Goal: Information Seeking & Learning: Learn about a topic

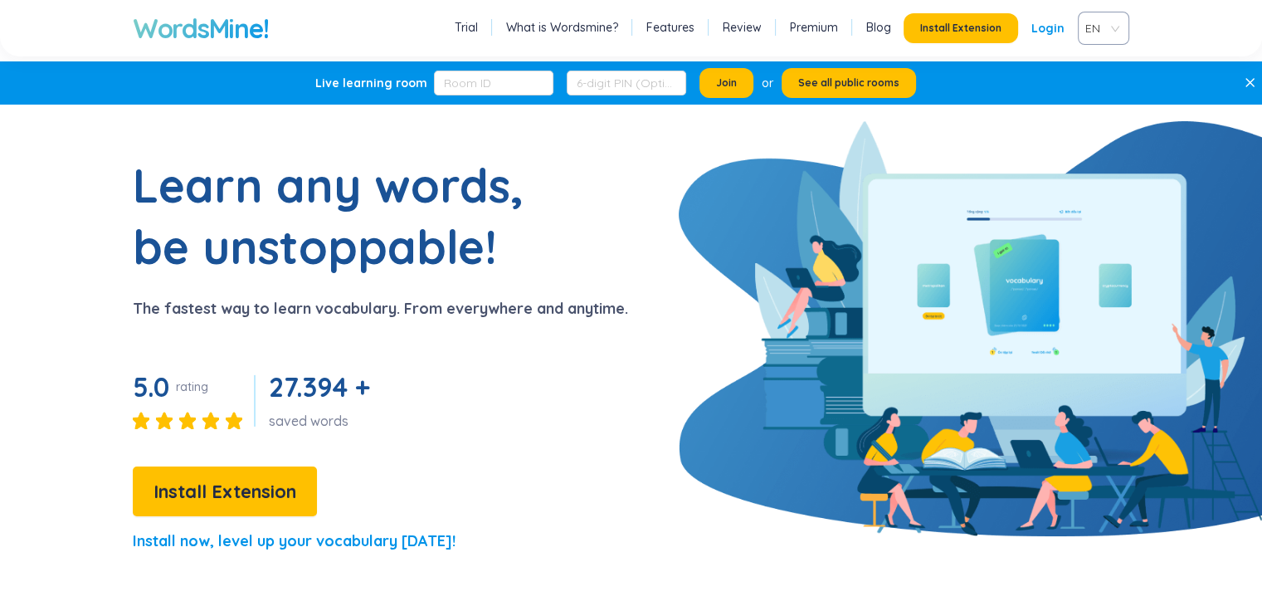
click at [1053, 28] on link "Login" at bounding box center [1047, 28] width 33 height 30
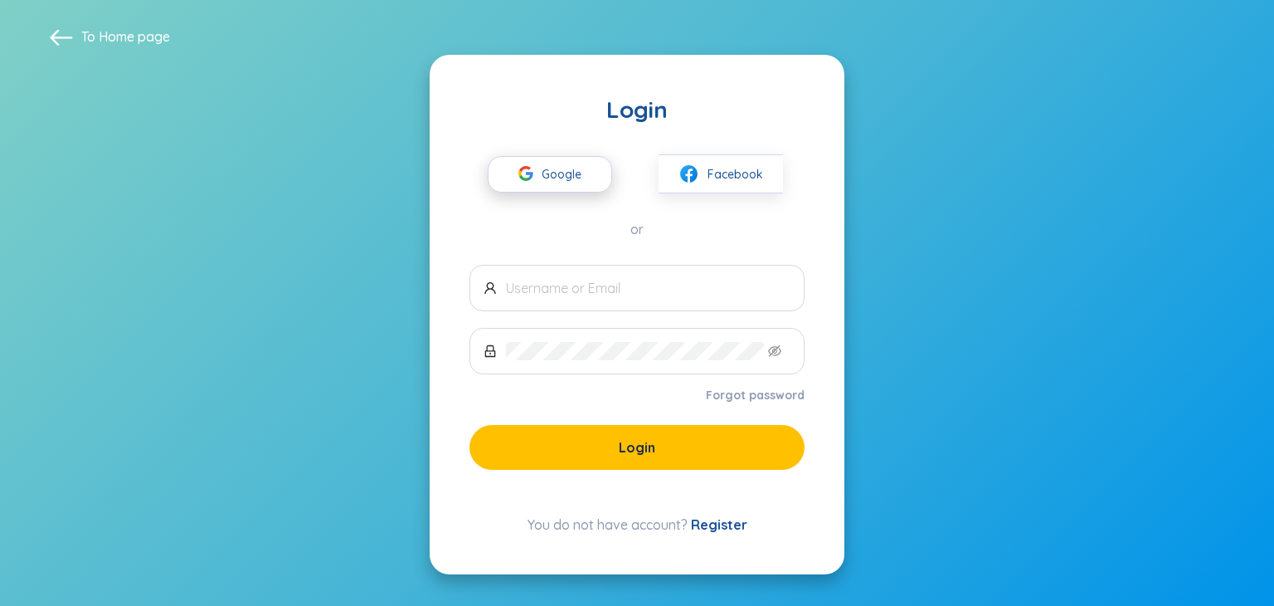
click at [586, 170] on span "Google" at bounding box center [566, 174] width 48 height 35
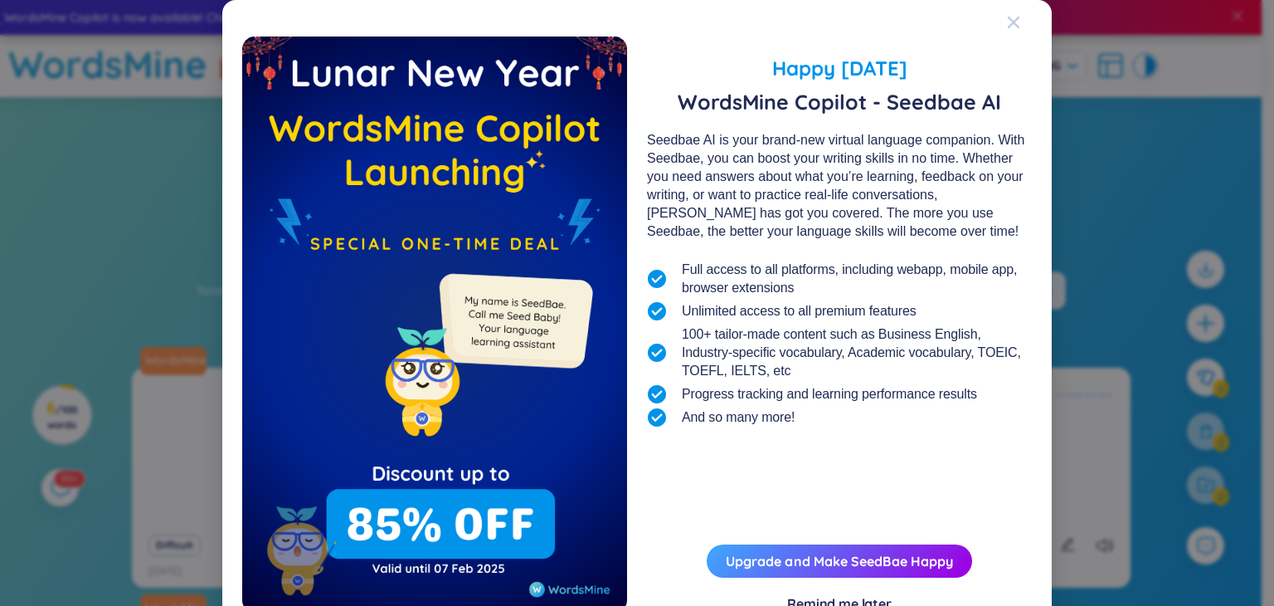
click at [1009, 19] on icon "Close" at bounding box center [1013, 22] width 13 height 13
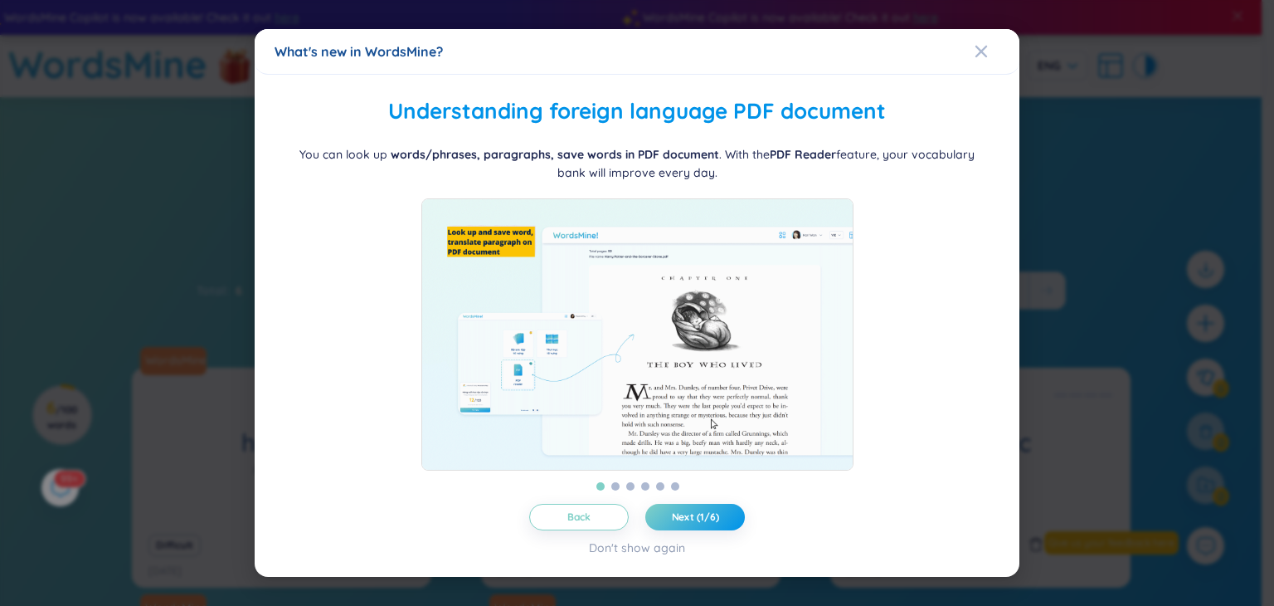
click at [973, 46] on div "What's new in WordsMine?" at bounding box center [637, 51] width 725 height 18
click at [982, 45] on icon "Close" at bounding box center [981, 51] width 13 height 13
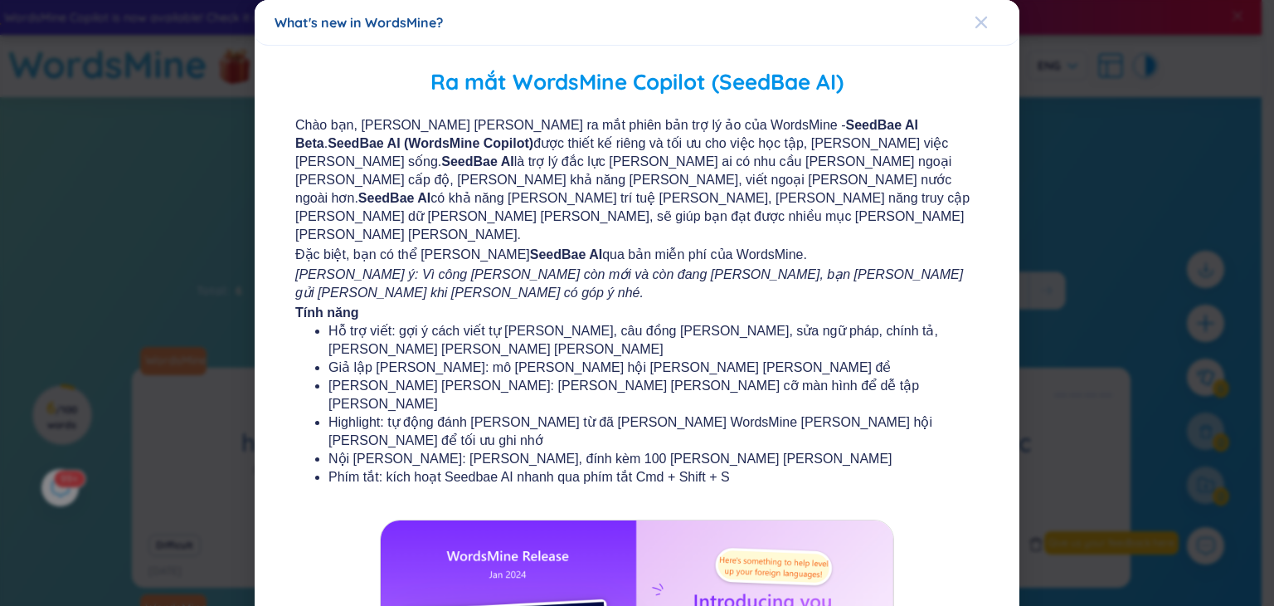
click at [979, 22] on span "Close" at bounding box center [997, 22] width 45 height 45
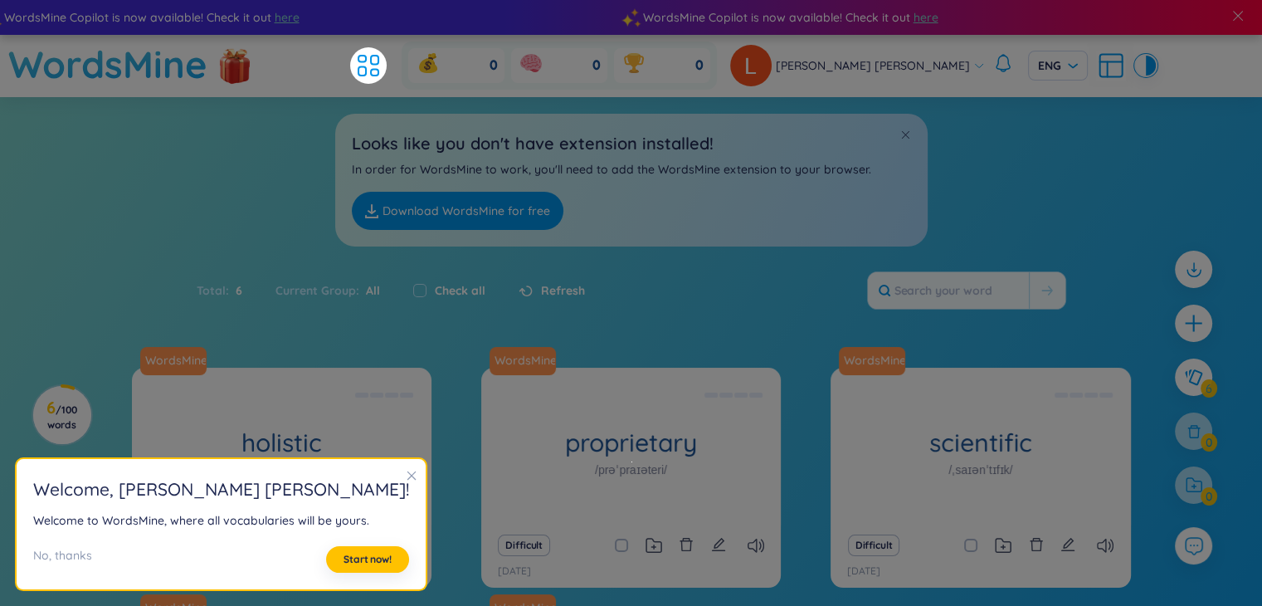
click at [406, 473] on icon "close" at bounding box center [412, 475] width 12 height 12
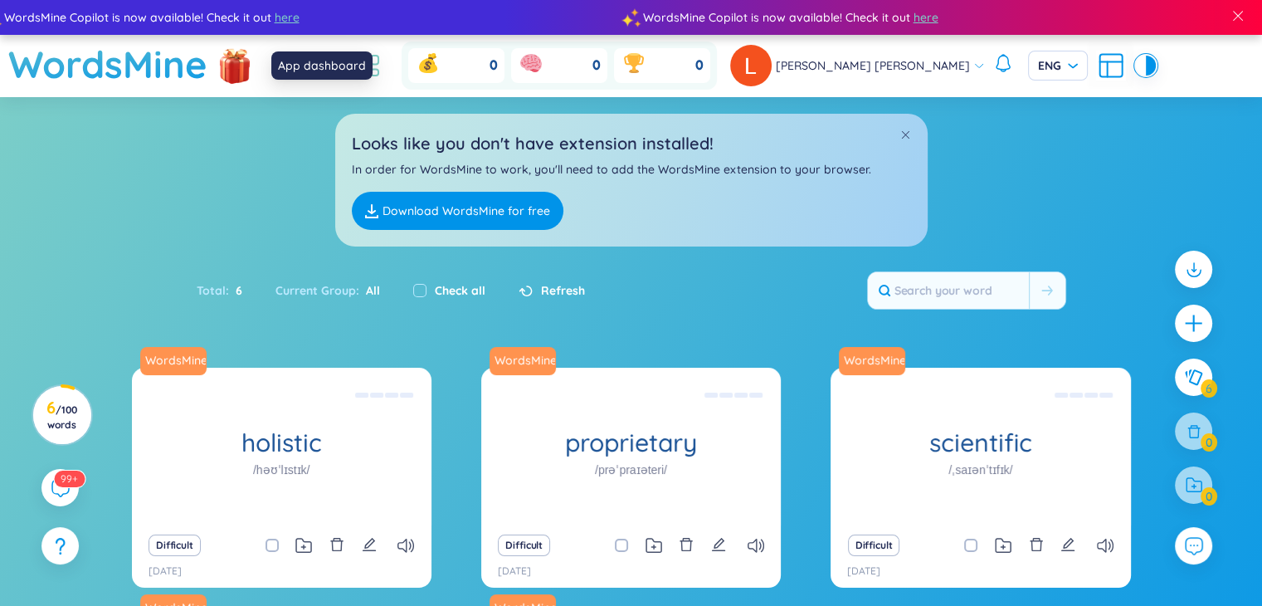
click at [383, 57] on icon at bounding box center [368, 66] width 30 height 30
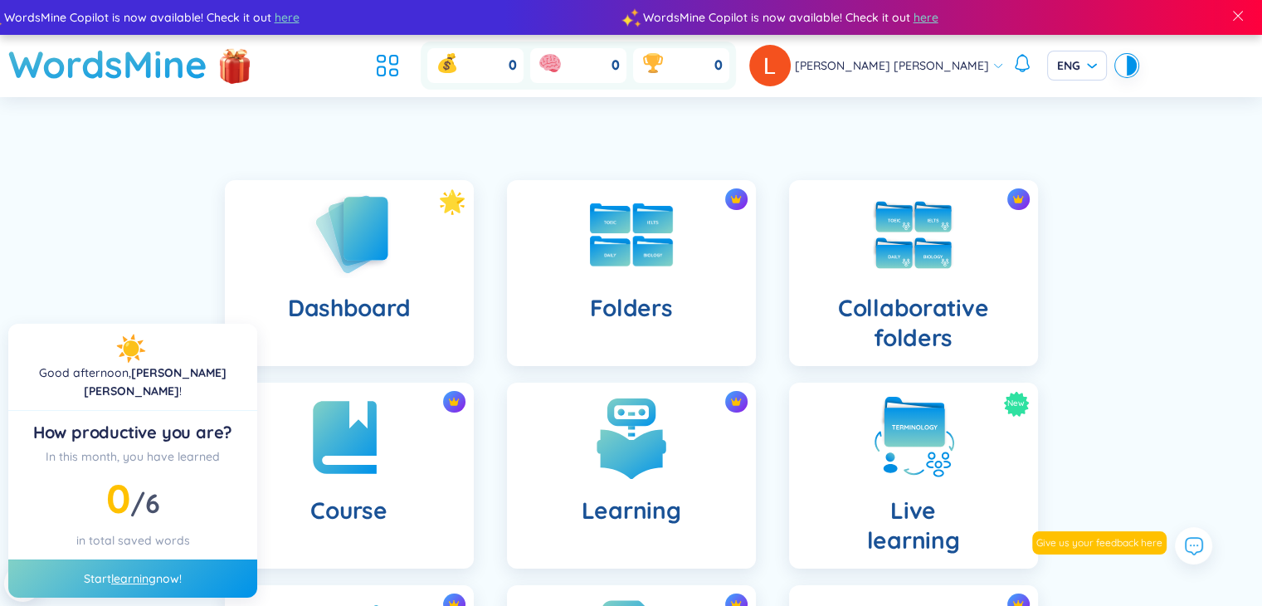
drag, startPoint x: 1087, startPoint y: 385, endPoint x: 59, endPoint y: 575, distance: 1046.0
click at [1087, 385] on div "Dashboard Folders Collaborative folders Course Learning New Live learning Insig…" at bounding box center [631, 570] width 1262 height 863
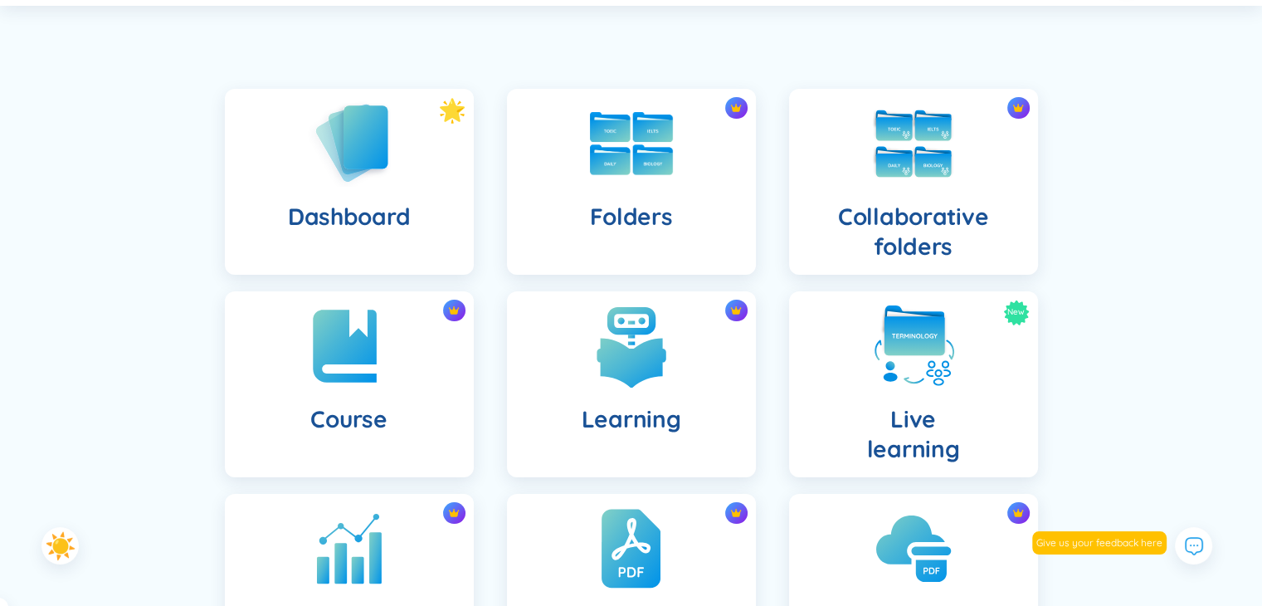
scroll to position [90, 0]
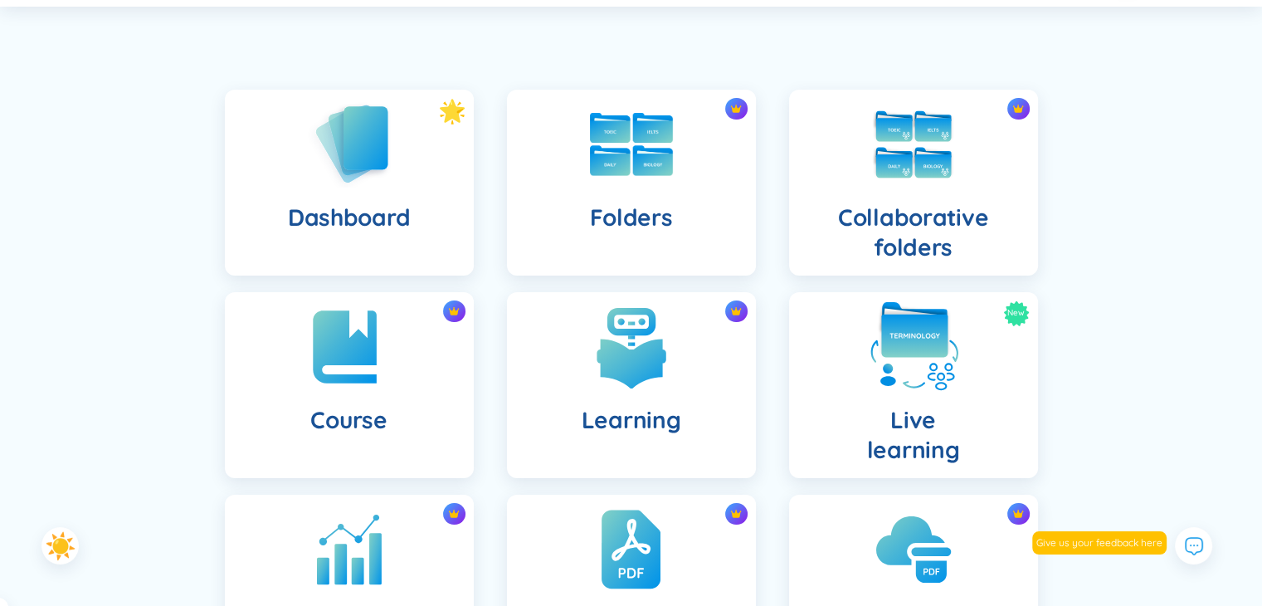
click at [956, 382] on div "New Live learning" at bounding box center [913, 385] width 249 height 186
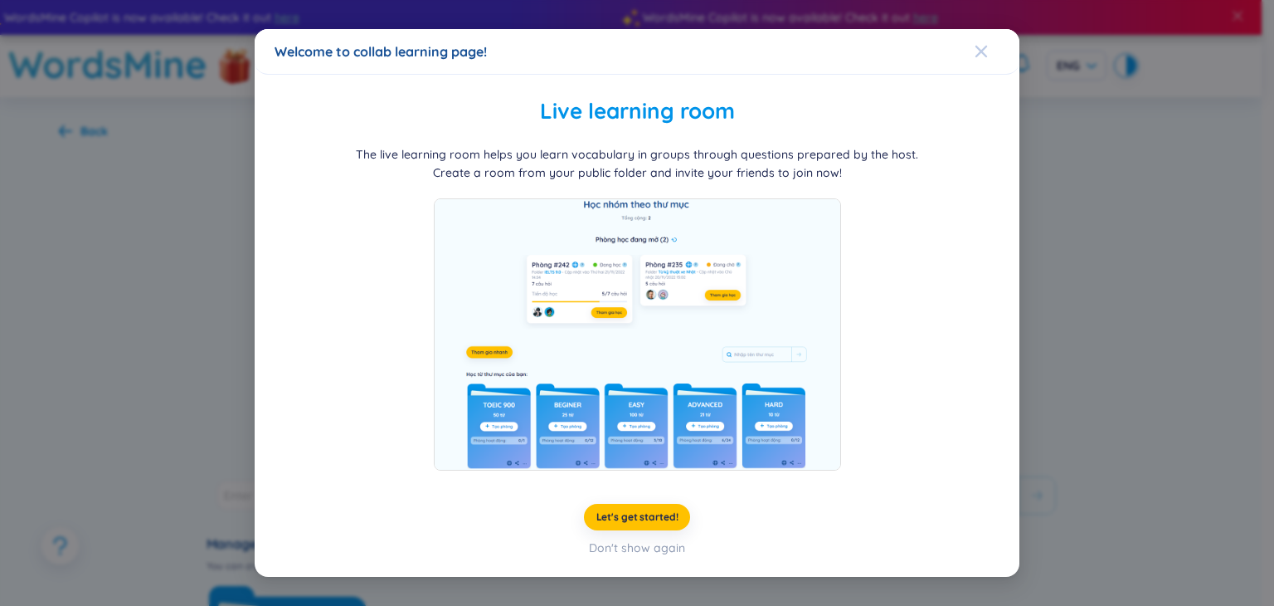
click at [977, 46] on icon "Close" at bounding box center [981, 52] width 12 height 12
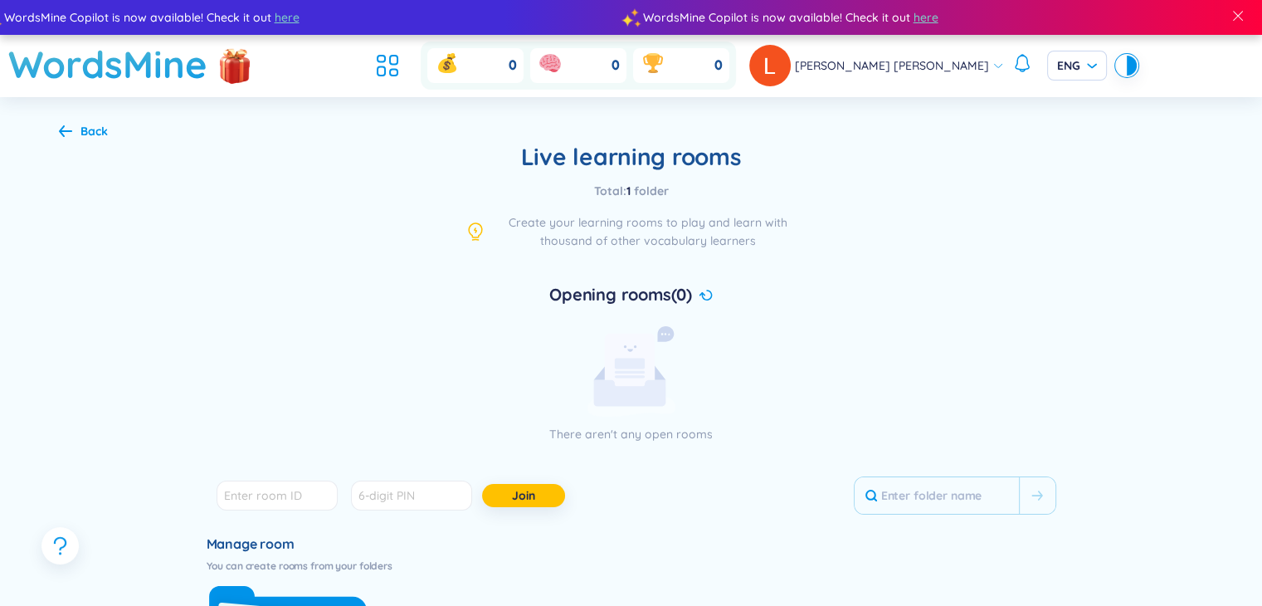
click at [68, 129] on icon at bounding box center [65, 130] width 13 height 12
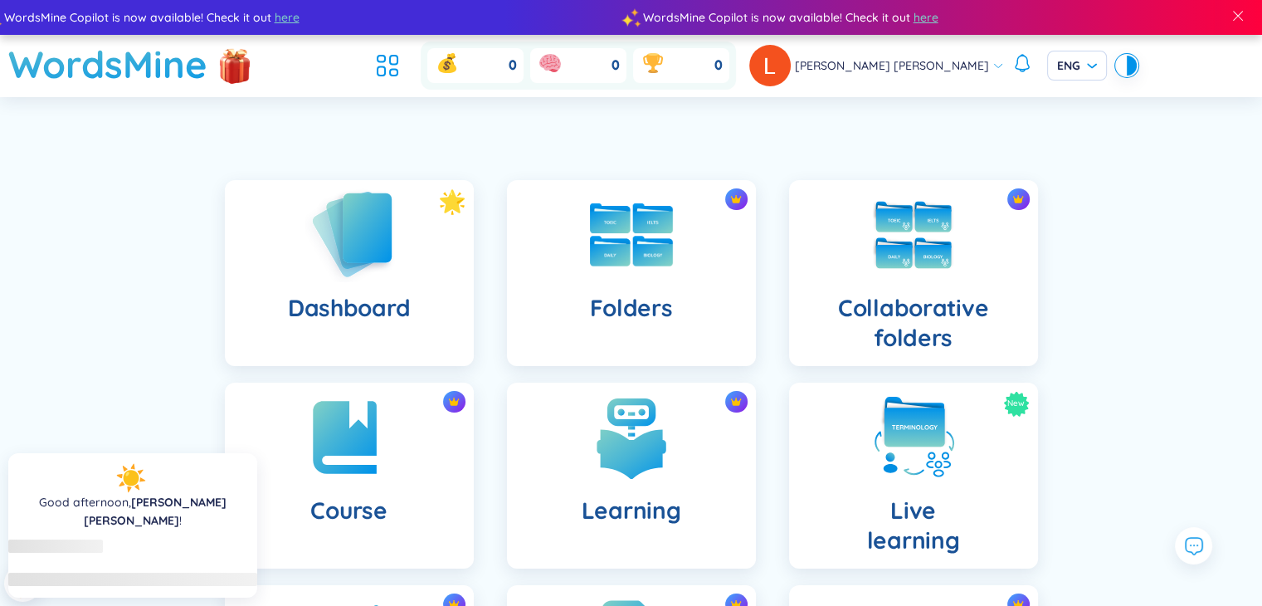
click at [307, 234] on img at bounding box center [349, 234] width 91 height 95
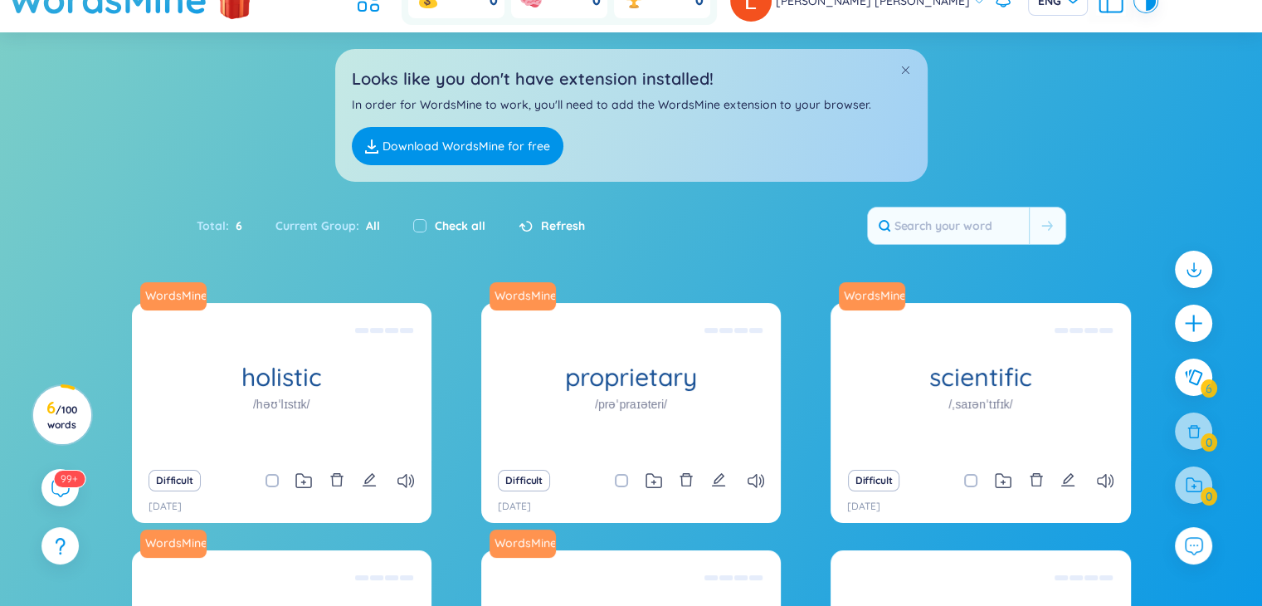
scroll to position [83, 0]
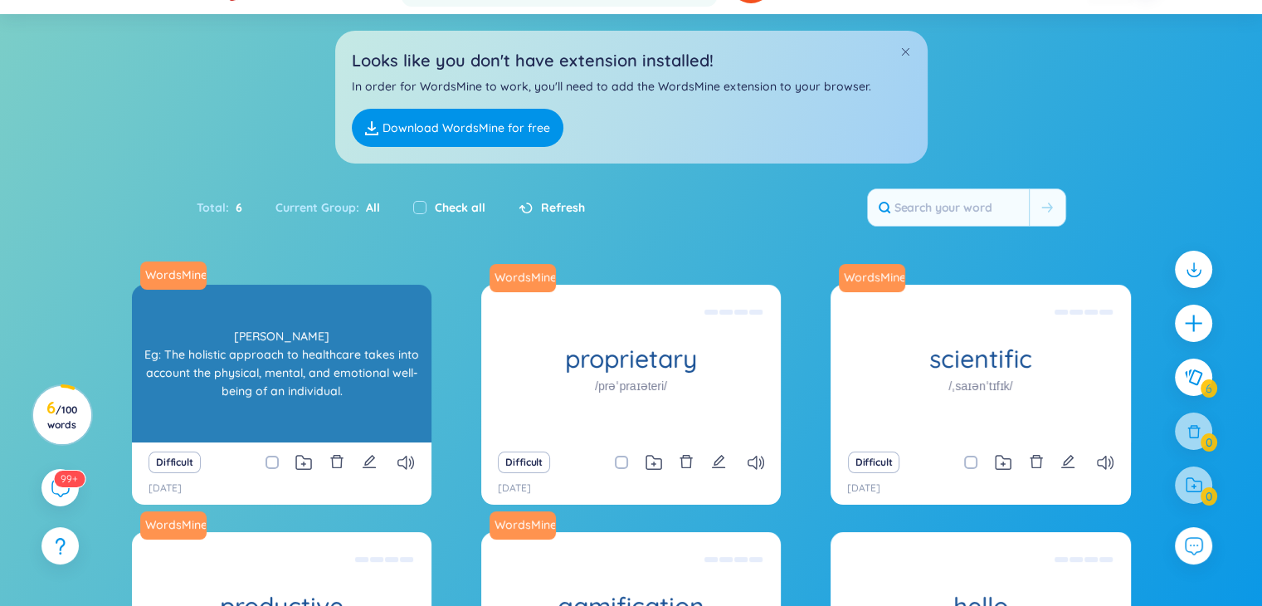
click at [190, 285] on div "holistic /həʊˈlɪstɪk/" at bounding box center [281, 364] width 299 height 158
click at [179, 289] on div "Toàn diện Eg: The holistic approach to healthcare takes into account the physic…" at bounding box center [281, 363] width 283 height 149
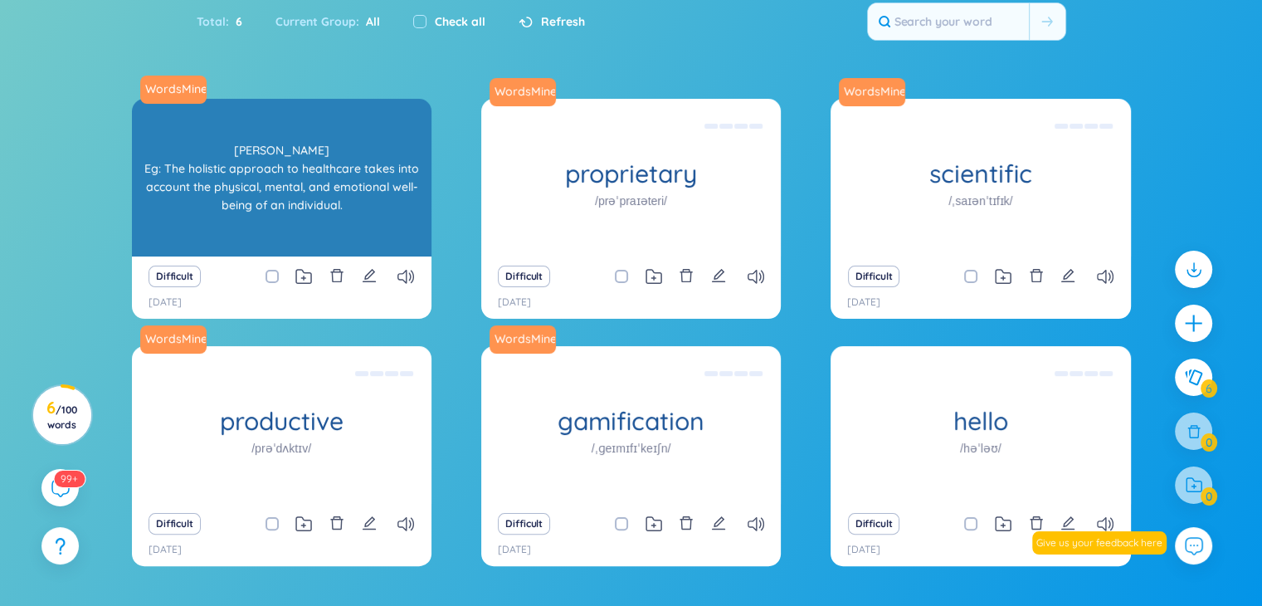
scroll to position [315, 0]
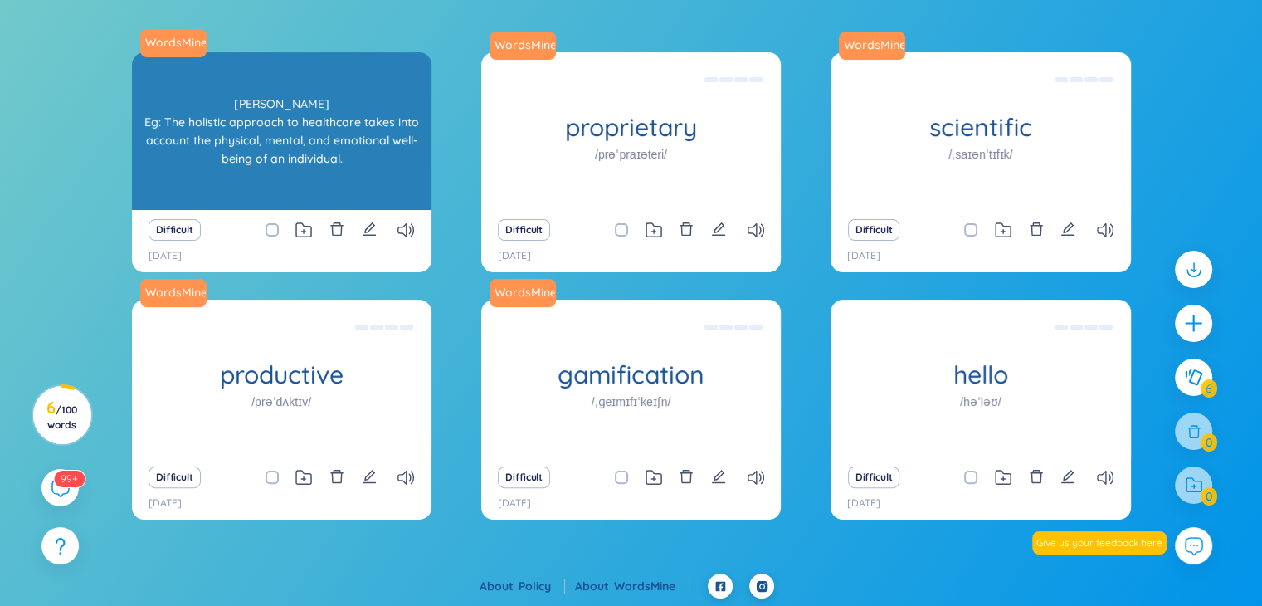
click at [132, 156] on div "Toàn diện Eg: The holistic approach to healthcare takes into account the physic…" at bounding box center [281, 131] width 299 height 158
click at [59, 575] on footer "About Policy About WordsMine" at bounding box center [631, 589] width 1262 height 33
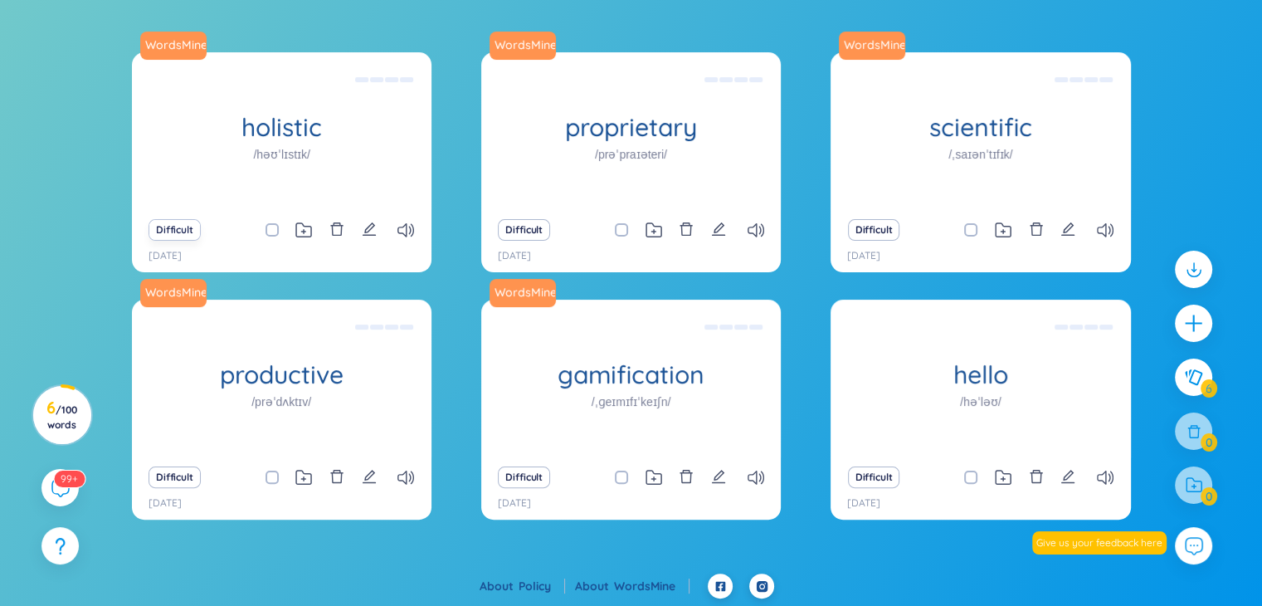
click at [174, 225] on button "Difficult" at bounding box center [174, 230] width 52 height 22
click at [59, 575] on footer "About Policy About WordsMine" at bounding box center [631, 589] width 1262 height 33
click at [174, 226] on button "Difficult" at bounding box center [174, 230] width 52 height 22
click at [59, 575] on footer "About Policy About WordsMine" at bounding box center [631, 589] width 1262 height 33
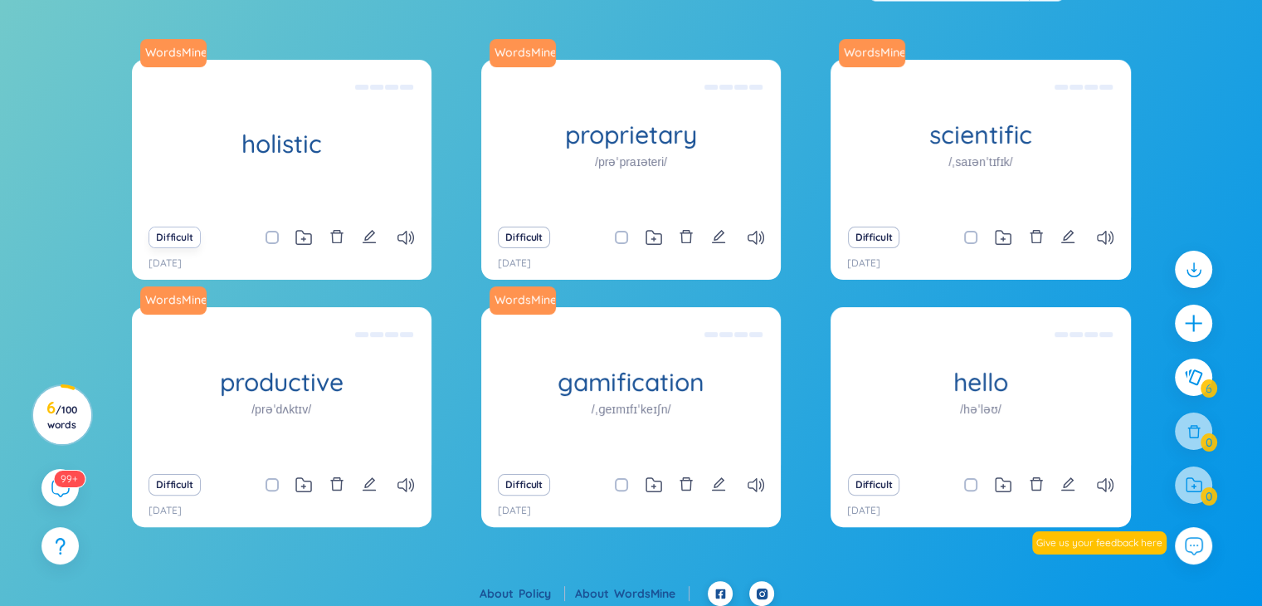
scroll to position [305, 0]
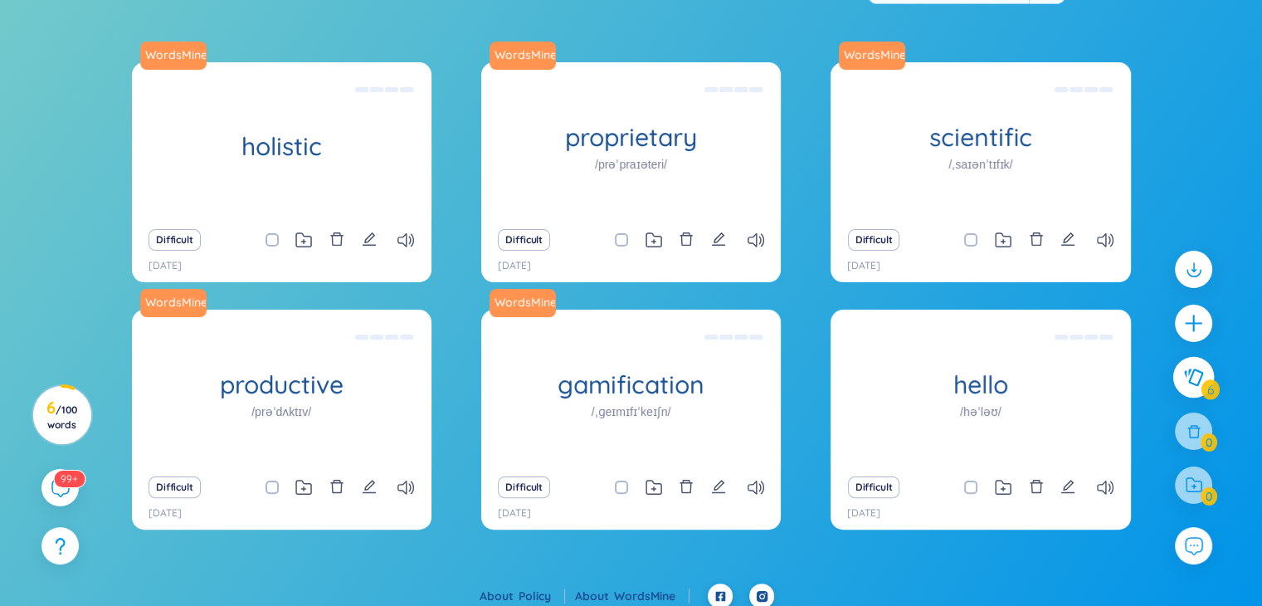
click at [1201, 374] on icon at bounding box center [1193, 377] width 20 height 18
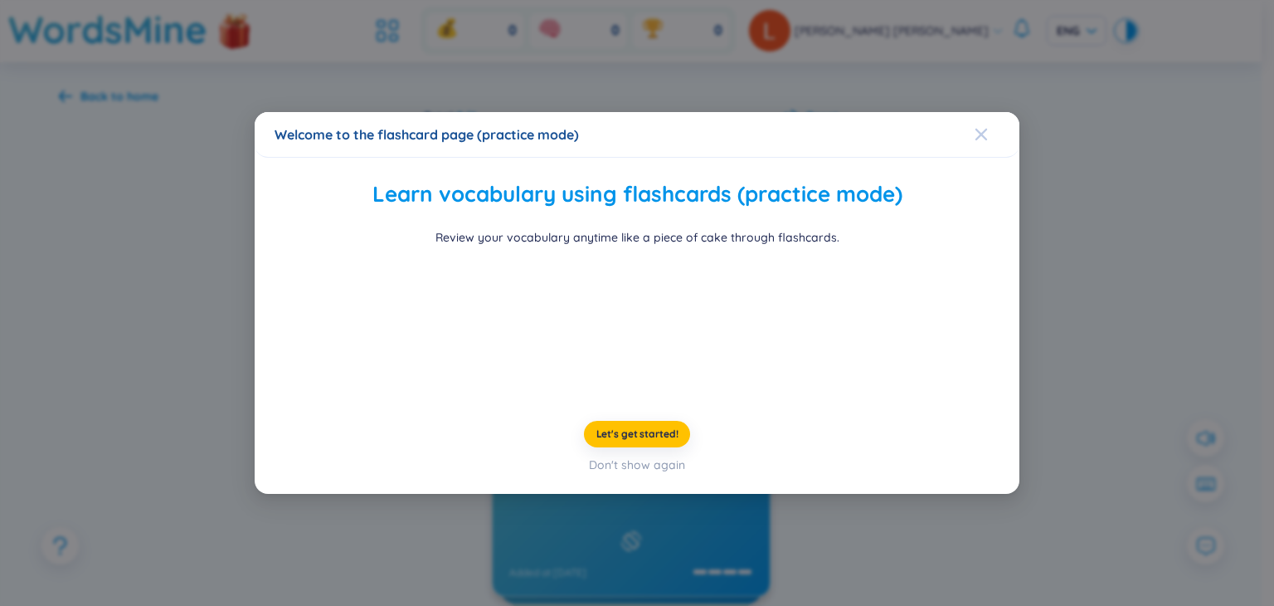
click at [975, 128] on icon "Close" at bounding box center [981, 134] width 13 height 13
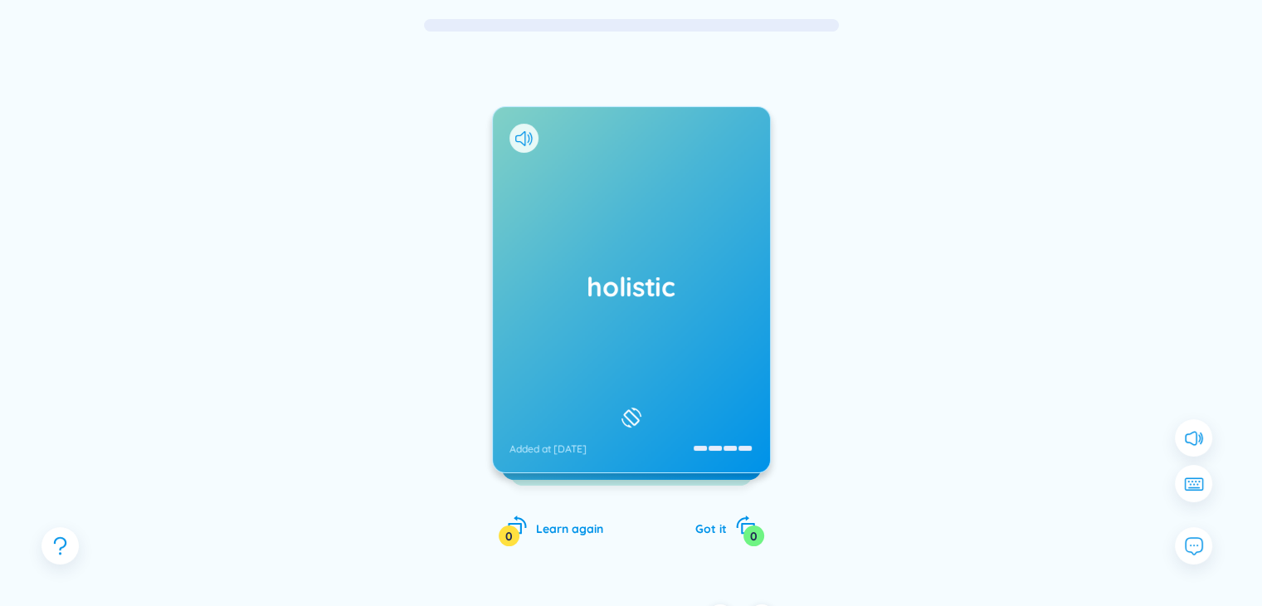
scroll to position [123, 0]
click at [525, 134] on icon at bounding box center [523, 139] width 17 height 15
click at [657, 307] on div "holistic Added at 16/9/2025" at bounding box center [631, 290] width 277 height 365
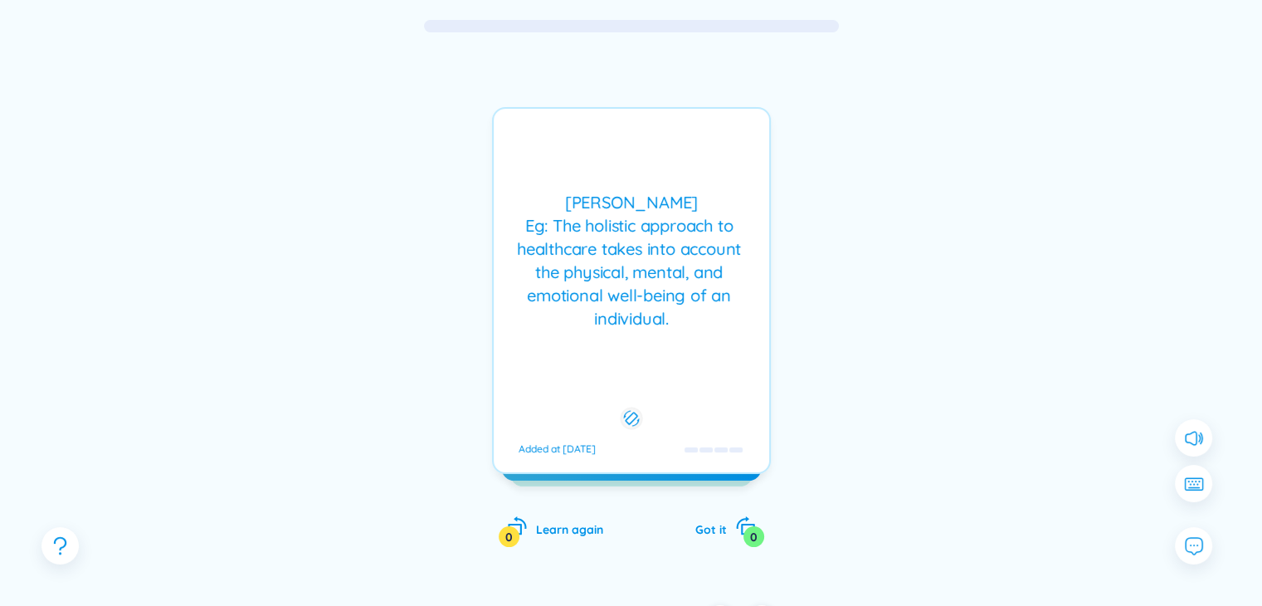
click at [630, 329] on div "Toàn diện Eg: The holistic approach to healthcare takes into account the physic…" at bounding box center [631, 290] width 279 height 367
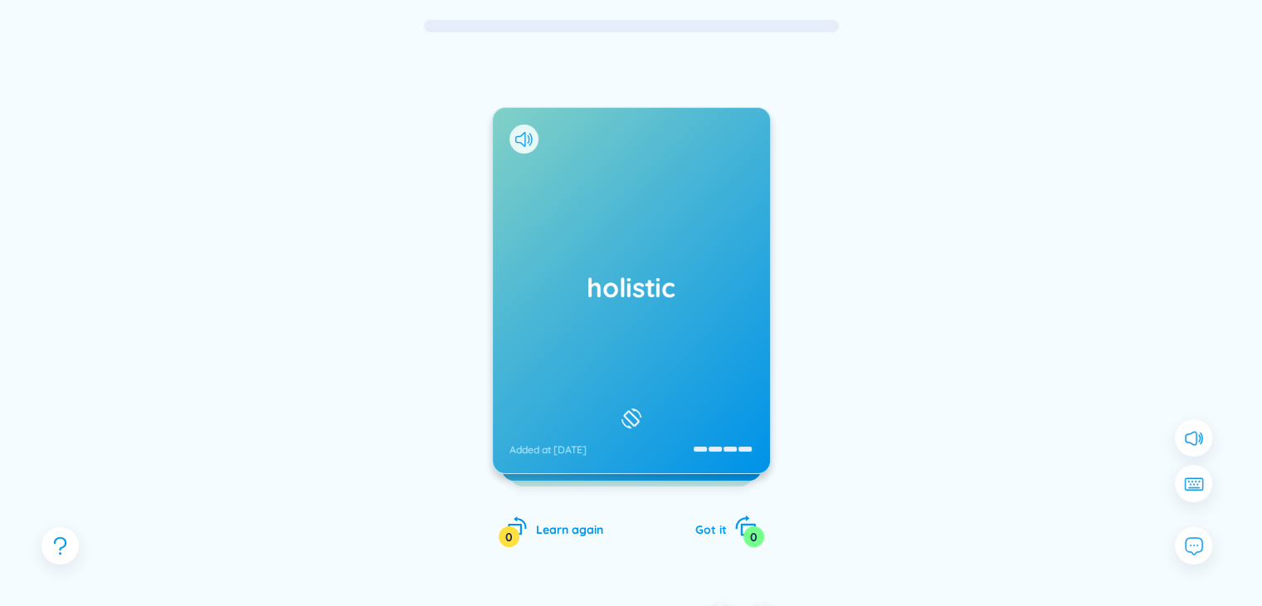
click at [718, 522] on span "Got it" at bounding box center [711, 529] width 32 height 15
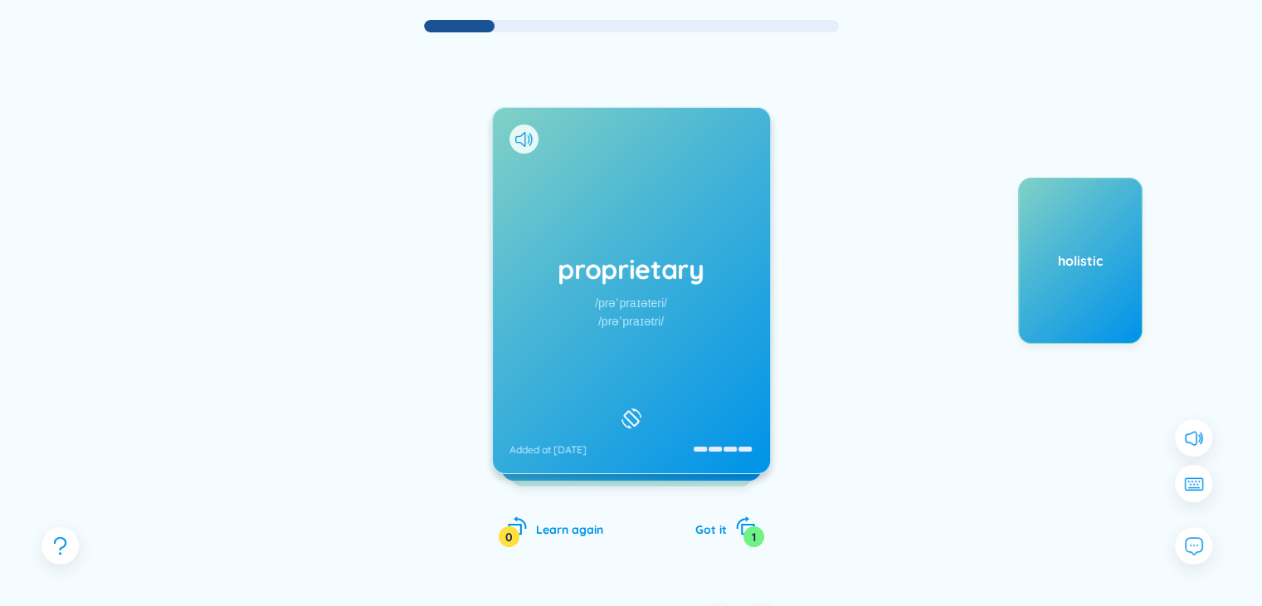
click at [659, 367] on div "proprietary /prəˈpraɪəteri/ /prəˈpraɪətri/ Added at 16/9/2025" at bounding box center [631, 290] width 277 height 365
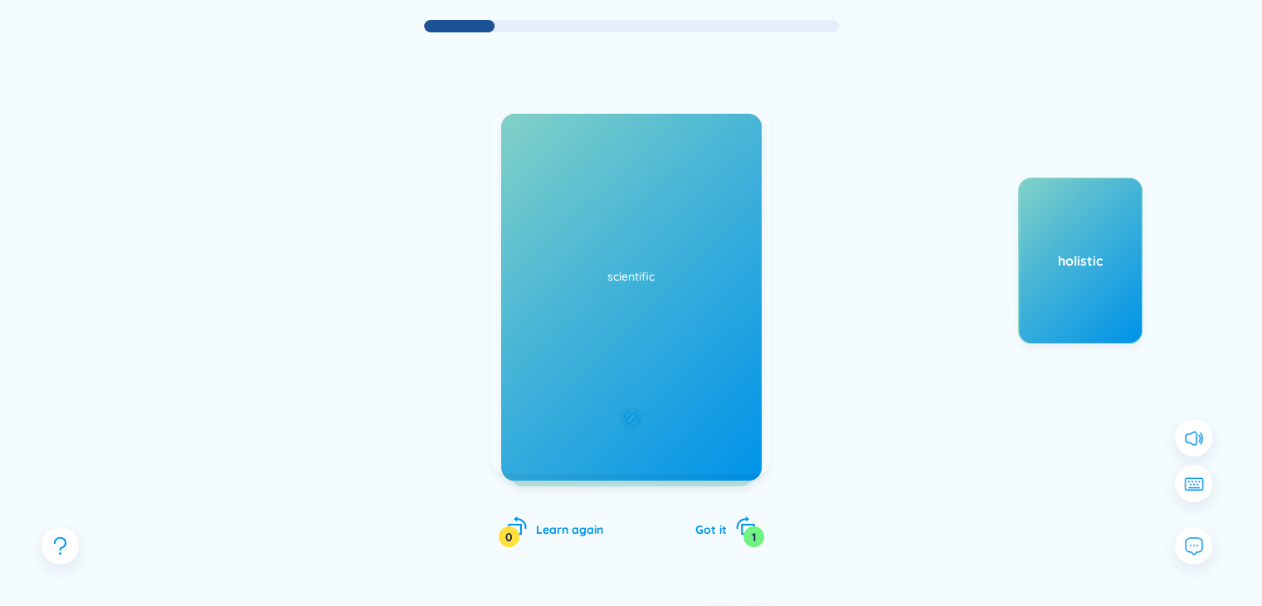
click at [659, 367] on div "Độc quyền Eg: The company developed a proprietary software solution that gives …" at bounding box center [631, 290] width 279 height 367
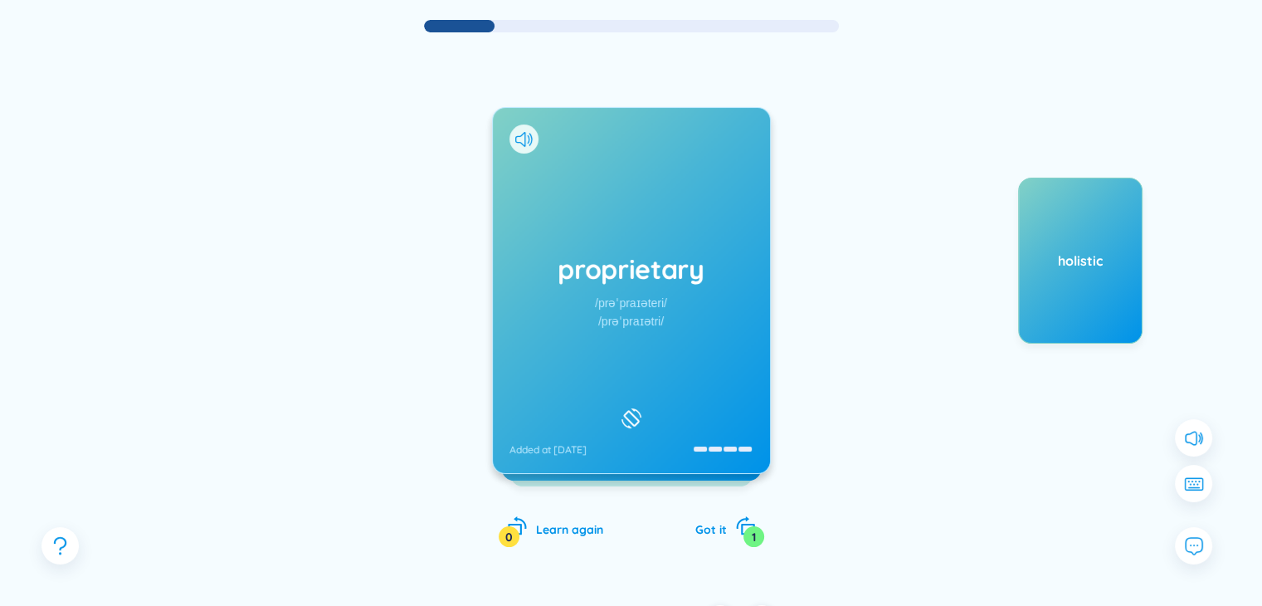
click at [520, 126] on div at bounding box center [523, 138] width 29 height 29
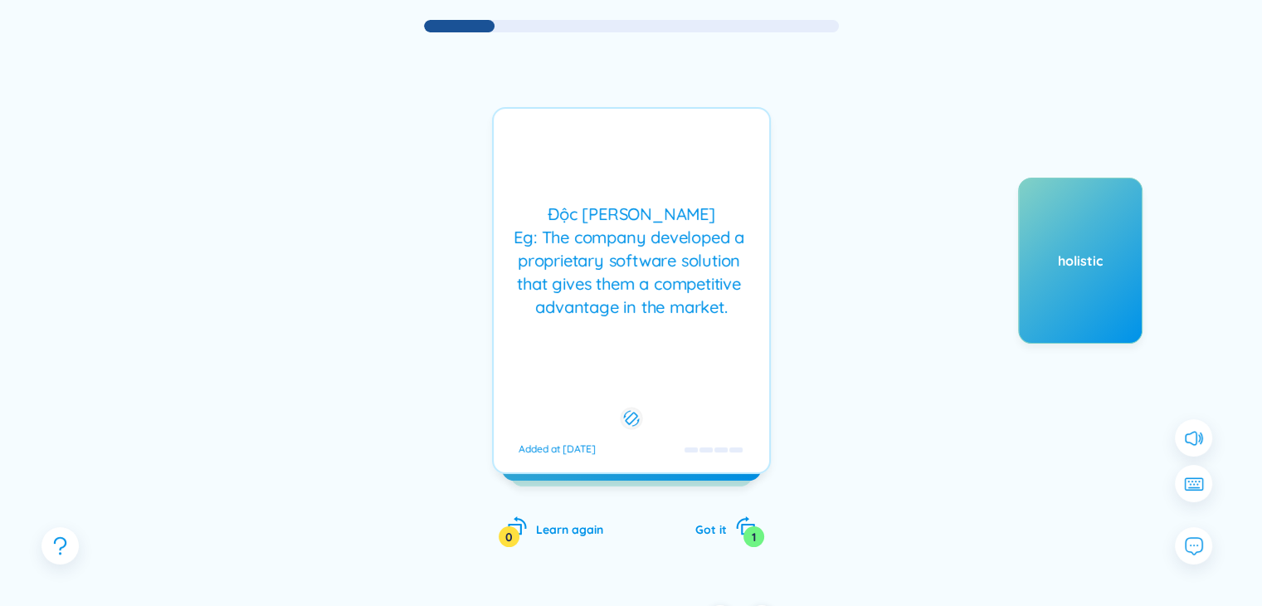
click at [630, 416] on icon at bounding box center [631, 418] width 16 height 20
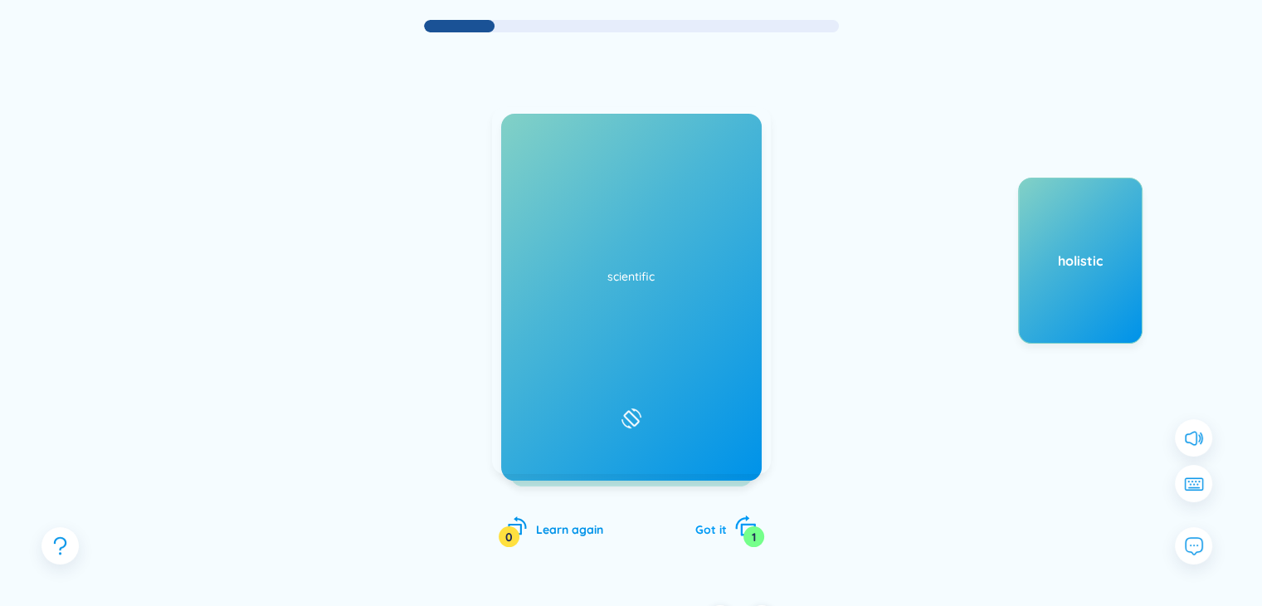
click at [744, 532] on div "1" at bounding box center [753, 536] width 21 height 21
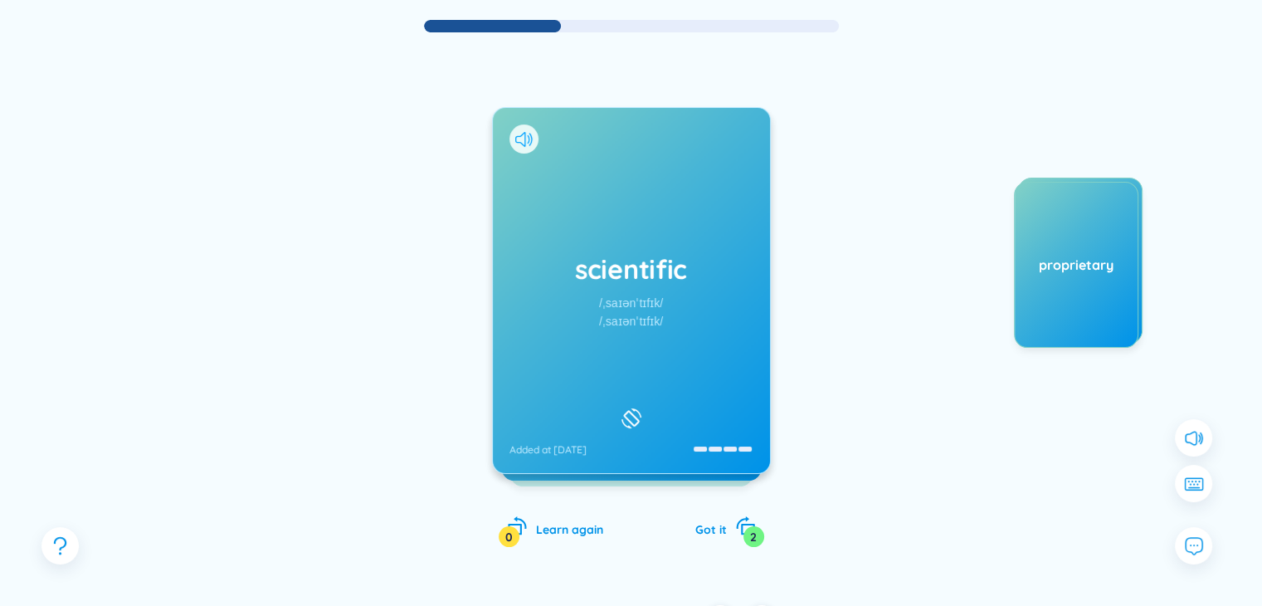
click at [523, 132] on icon at bounding box center [520, 139] width 10 height 15
click at [629, 333] on div "scientific /ˌsaɪənˈtɪfɪk/ /ˌsaɪənˈtɪfɪk/ Added at 16/9/2025" at bounding box center [631, 290] width 277 height 365
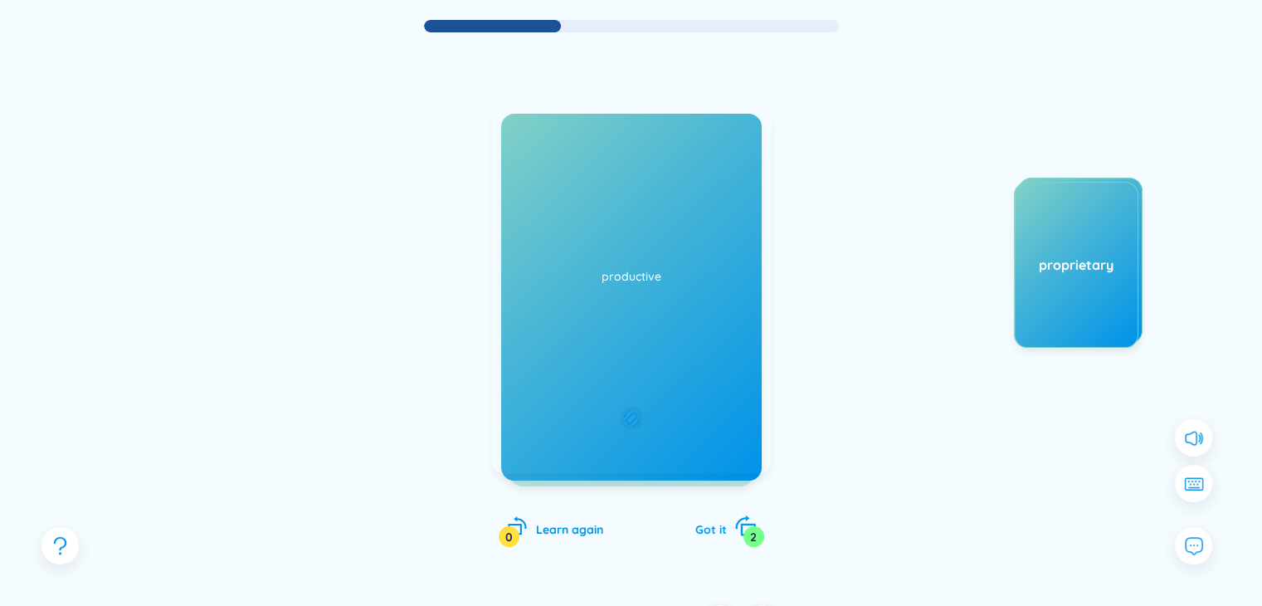
click at [735, 529] on icon "rotate-right" at bounding box center [744, 525] width 23 height 23
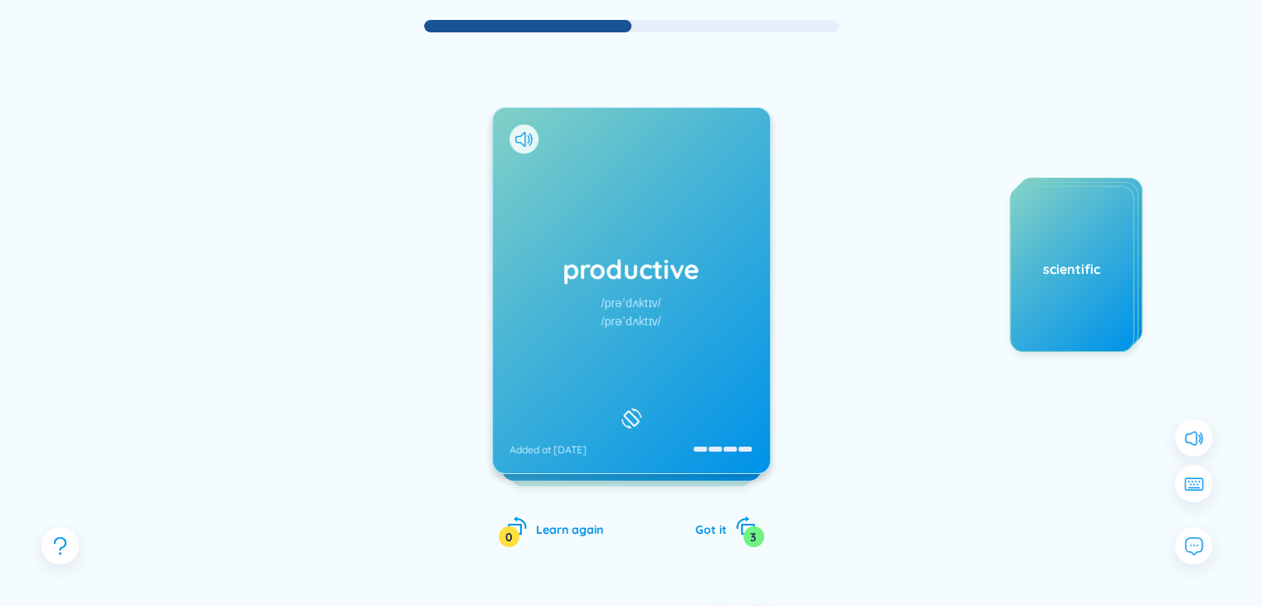
click at [661, 397] on div "productive /prəˈdʌktɪv/ /prəˈdʌktɪv/ Added at 16/9/2025" at bounding box center [631, 290] width 277 height 365
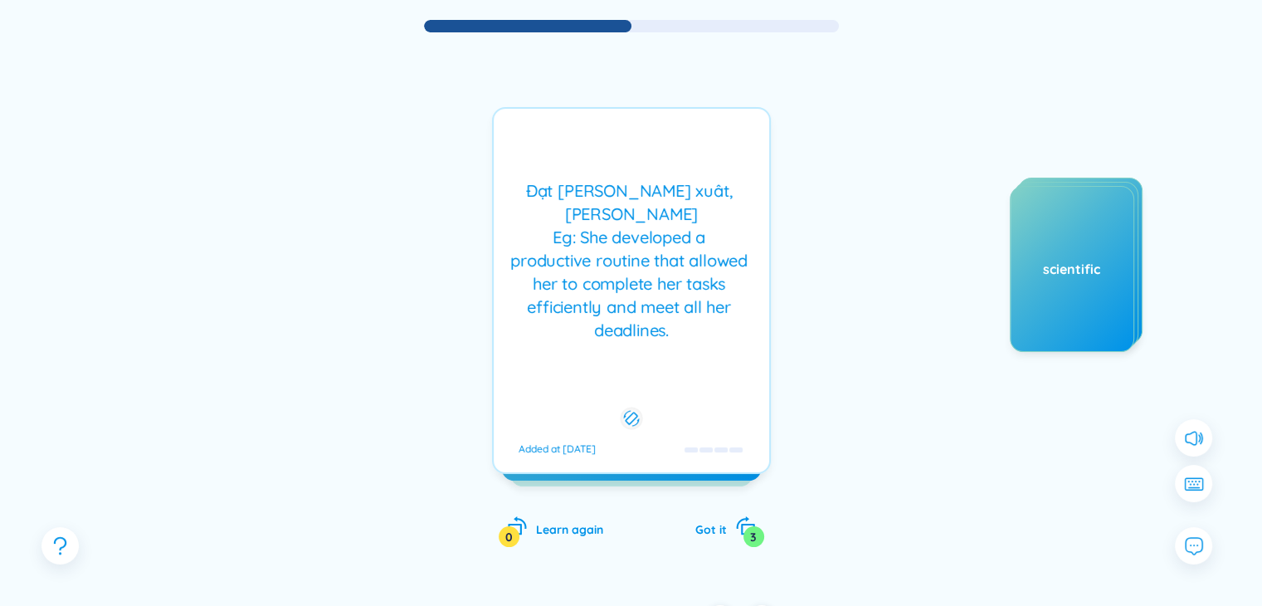
click at [629, 408] on icon at bounding box center [631, 418] width 16 height 20
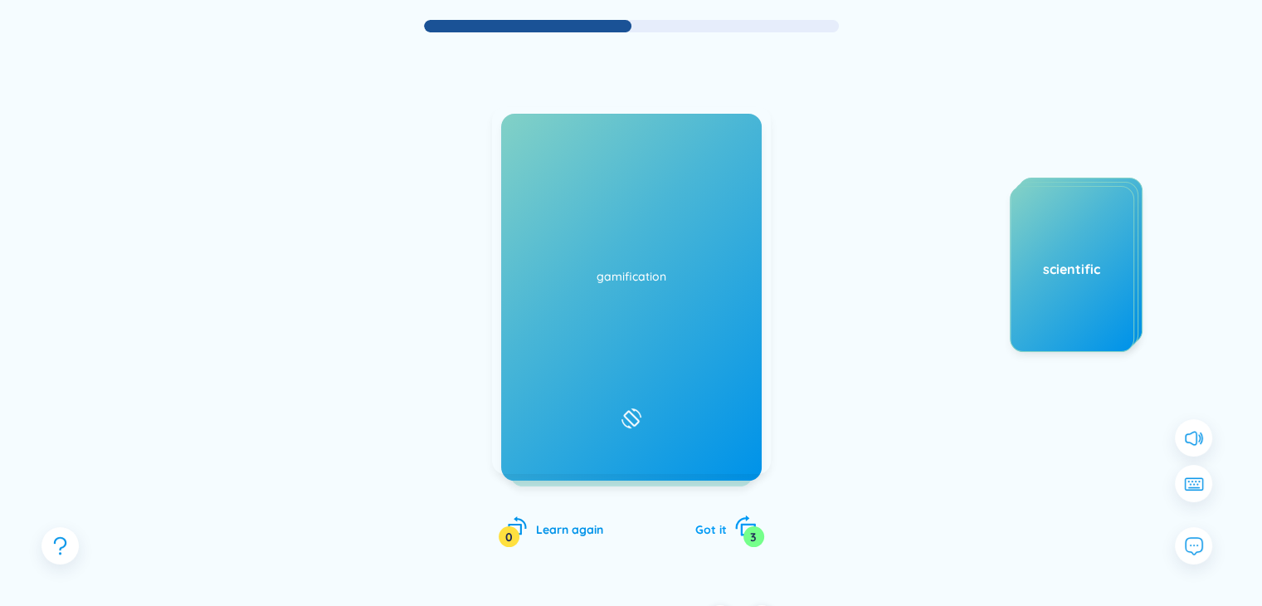
click at [745, 531] on div "3" at bounding box center [753, 536] width 21 height 21
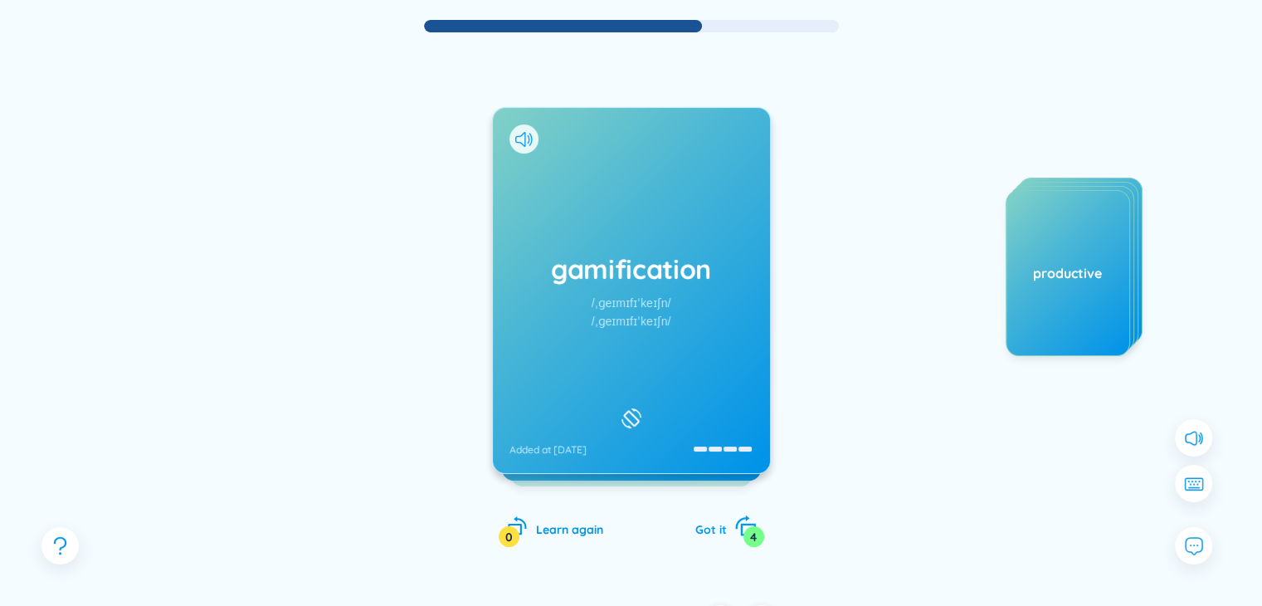
click at [753, 524] on icon "rotate-right" at bounding box center [747, 529] width 15 height 12
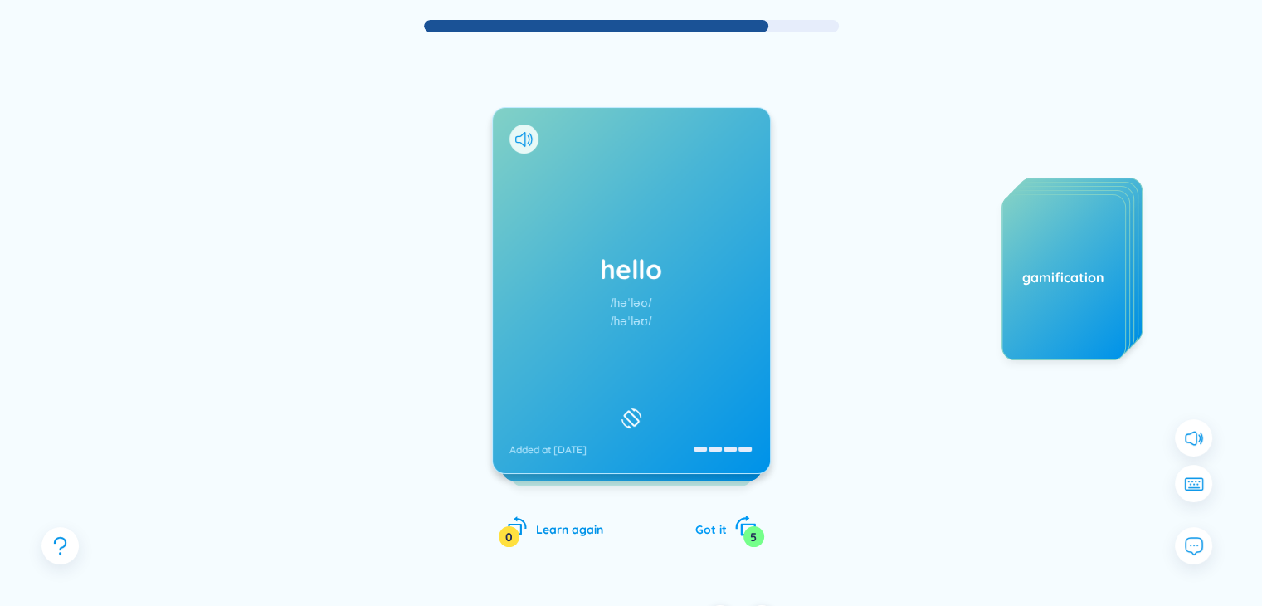
click at [753, 524] on icon "rotate-right" at bounding box center [747, 529] width 15 height 12
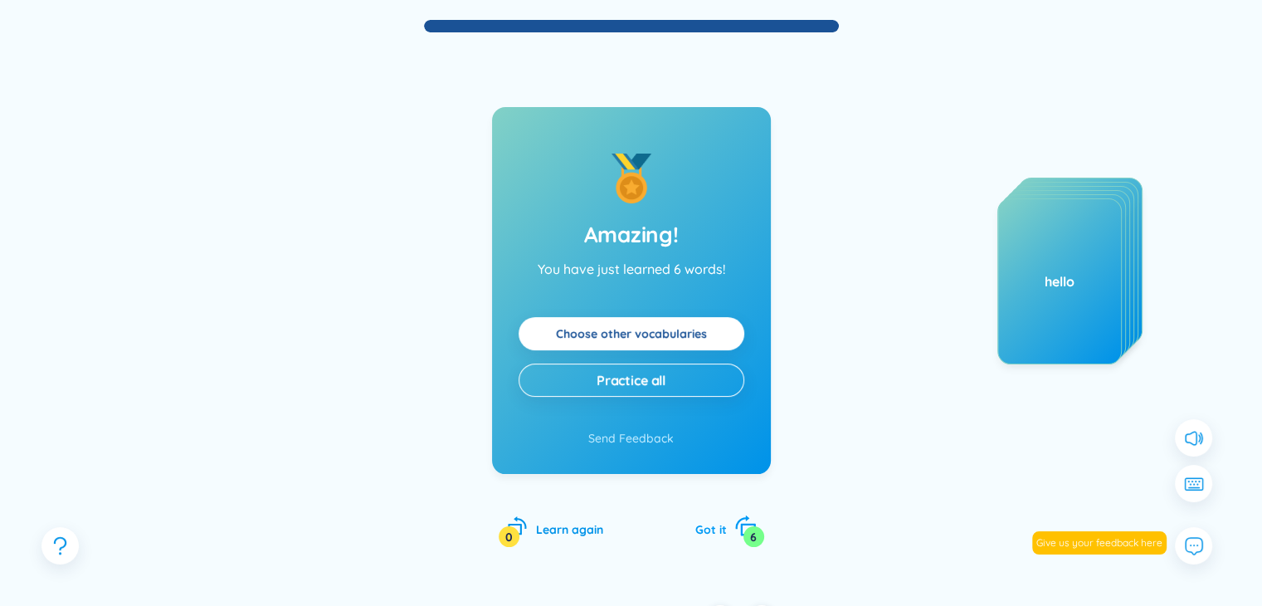
click at [753, 524] on icon "rotate-right" at bounding box center [747, 529] width 15 height 12
click at [677, 335] on link "Choose other vocabularies" at bounding box center [631, 333] width 151 height 18
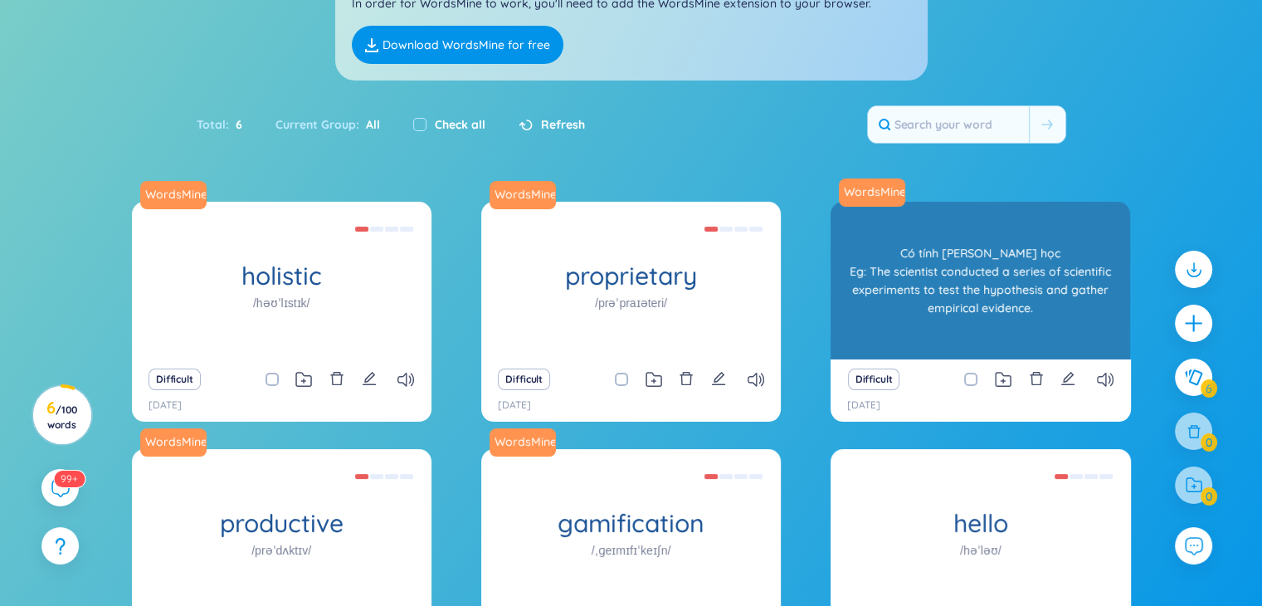
scroll to position [127, 0]
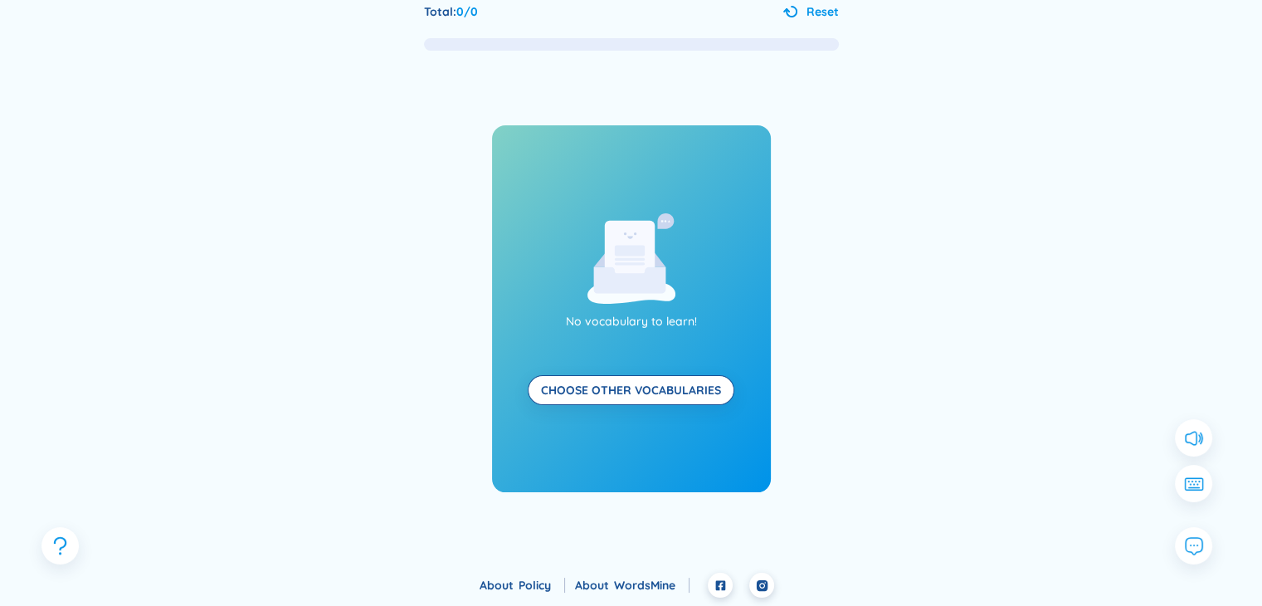
scroll to position [105, 0]
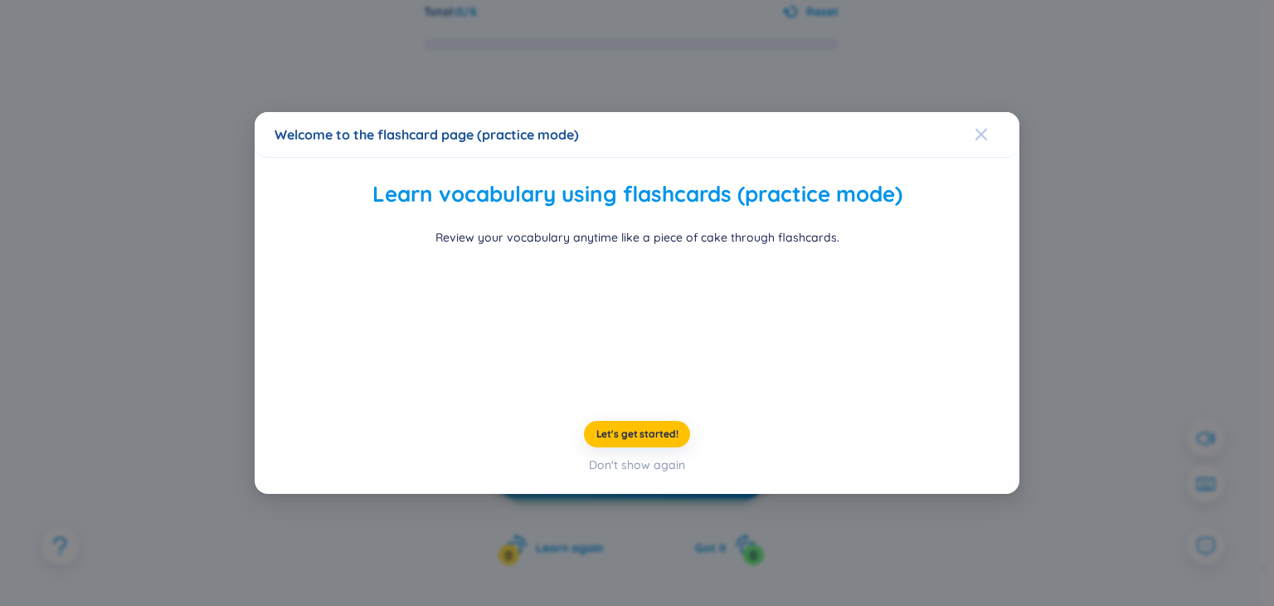
click at [975, 128] on icon "Close" at bounding box center [981, 134] width 13 height 13
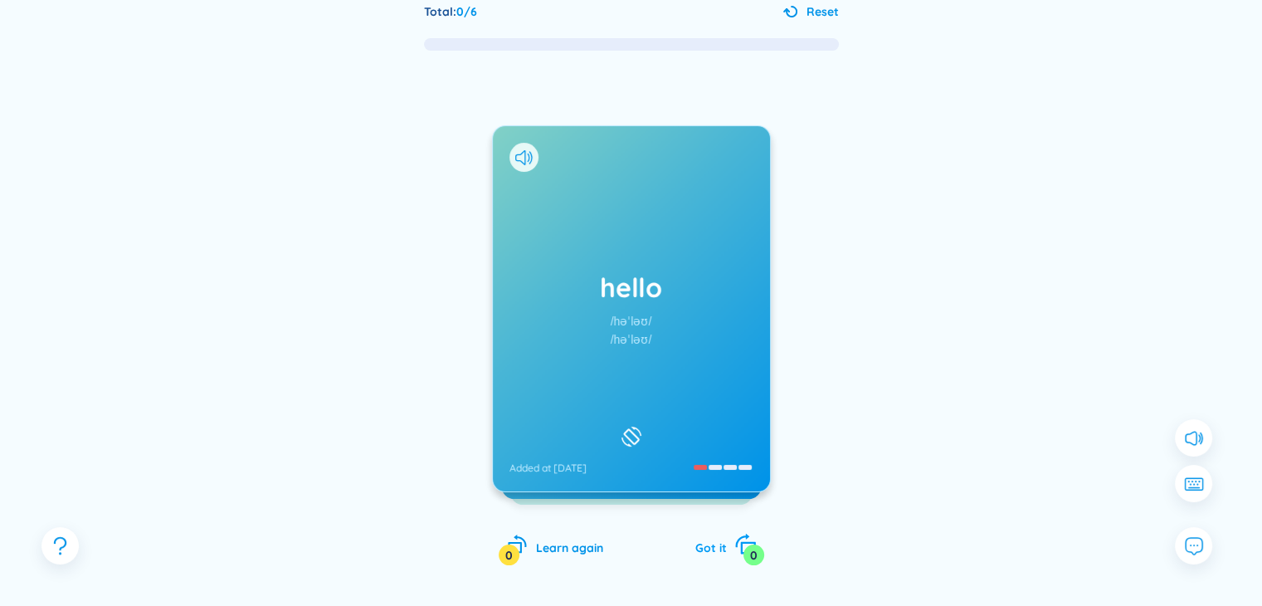
click at [747, 544] on icon "rotate-right" at bounding box center [744, 544] width 23 height 23
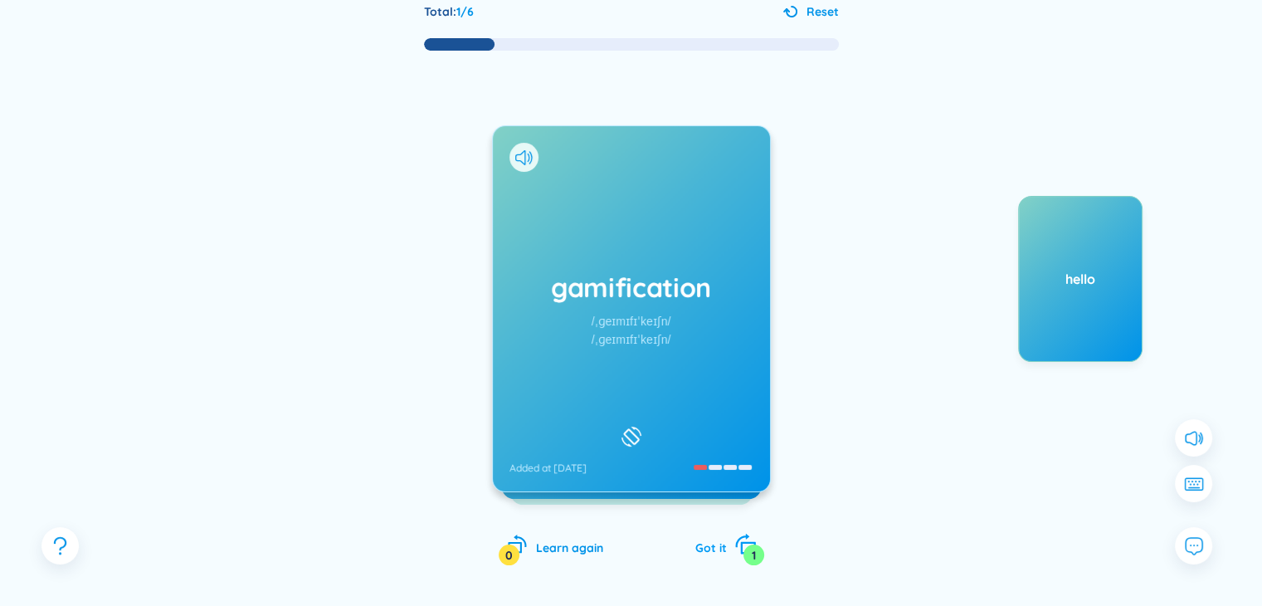
click at [747, 544] on icon "rotate-right" at bounding box center [744, 544] width 23 height 23
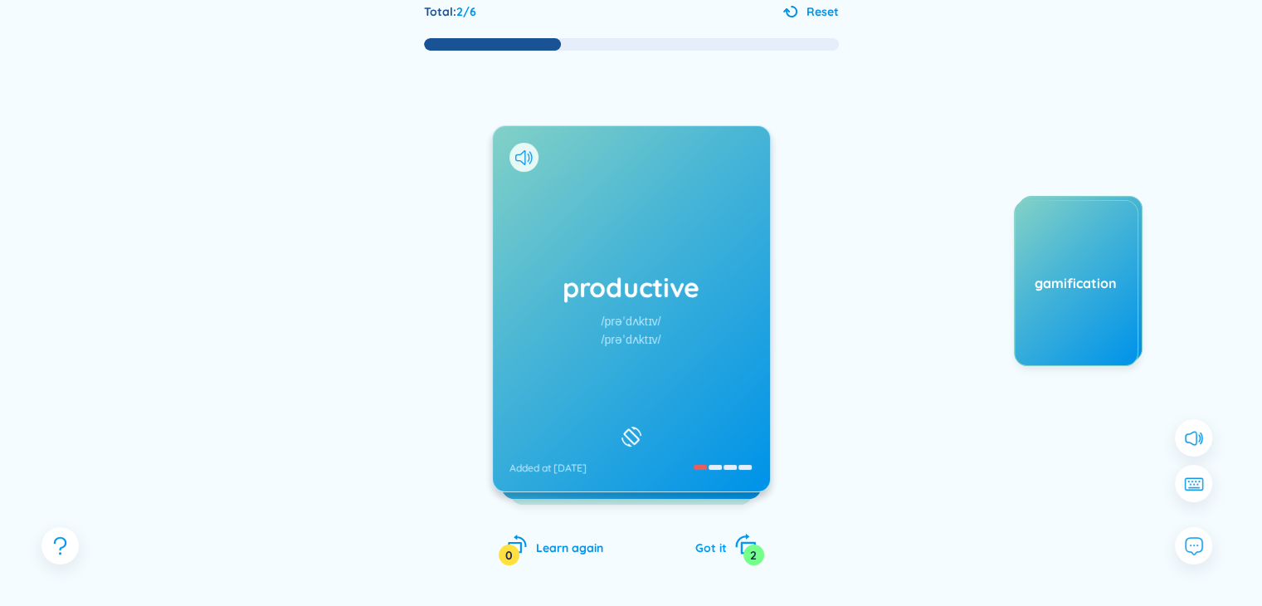
click at [747, 544] on icon "rotate-right" at bounding box center [744, 544] width 23 height 23
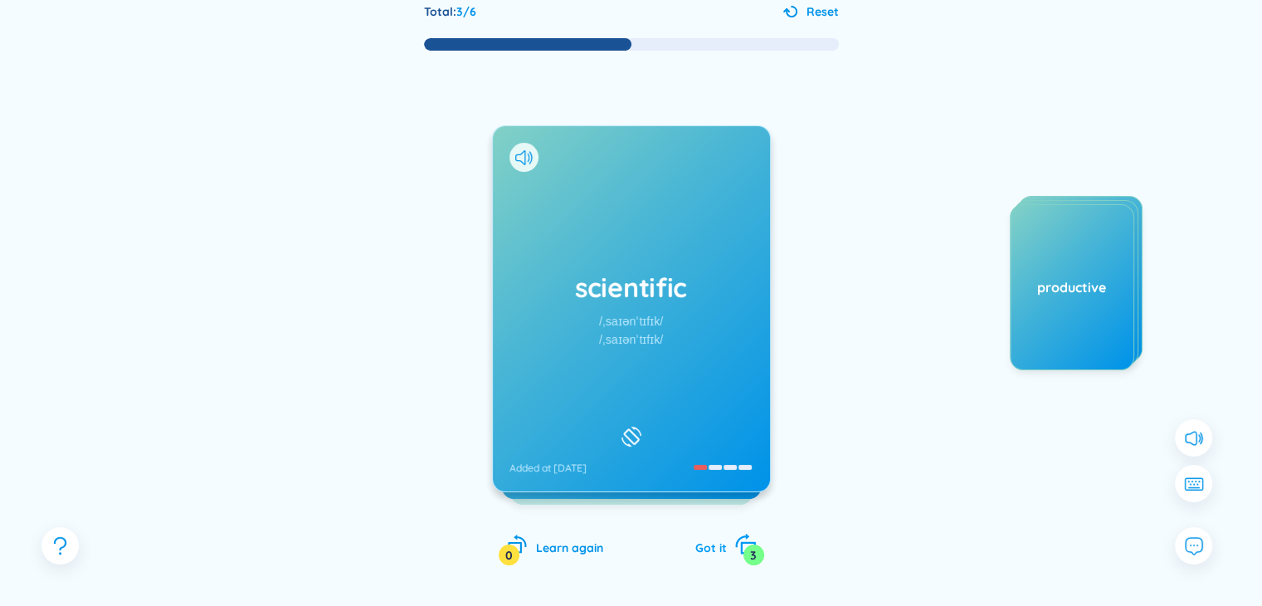
click at [747, 544] on icon "rotate-right" at bounding box center [744, 544] width 23 height 23
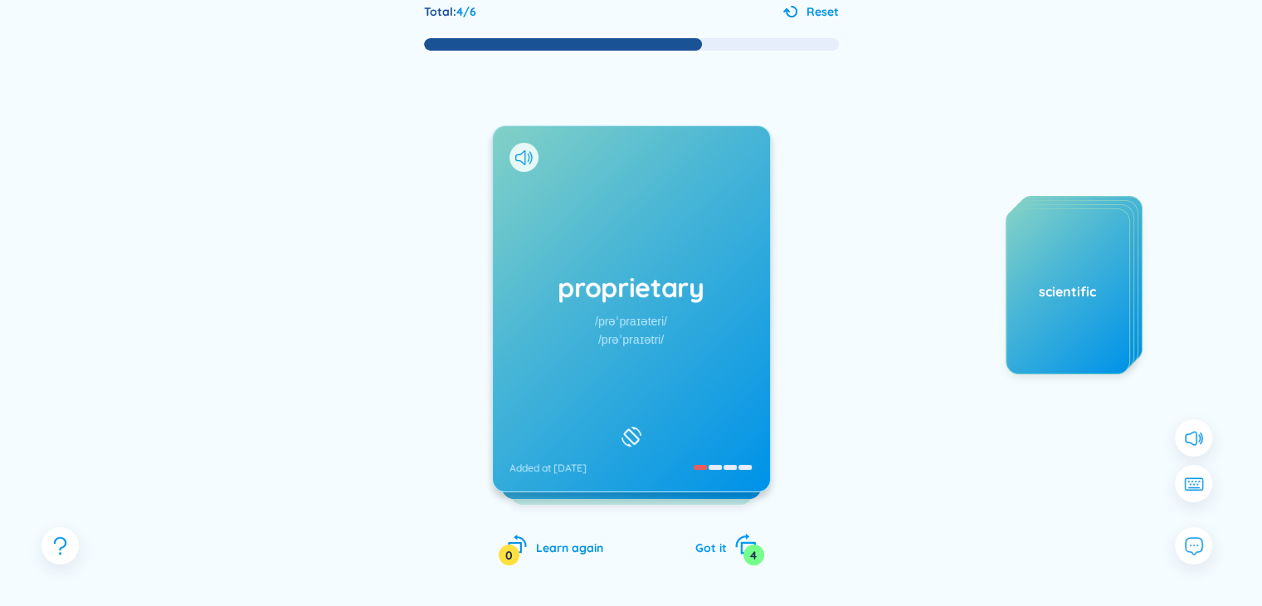
click at [747, 544] on icon "rotate-right" at bounding box center [744, 544] width 23 height 23
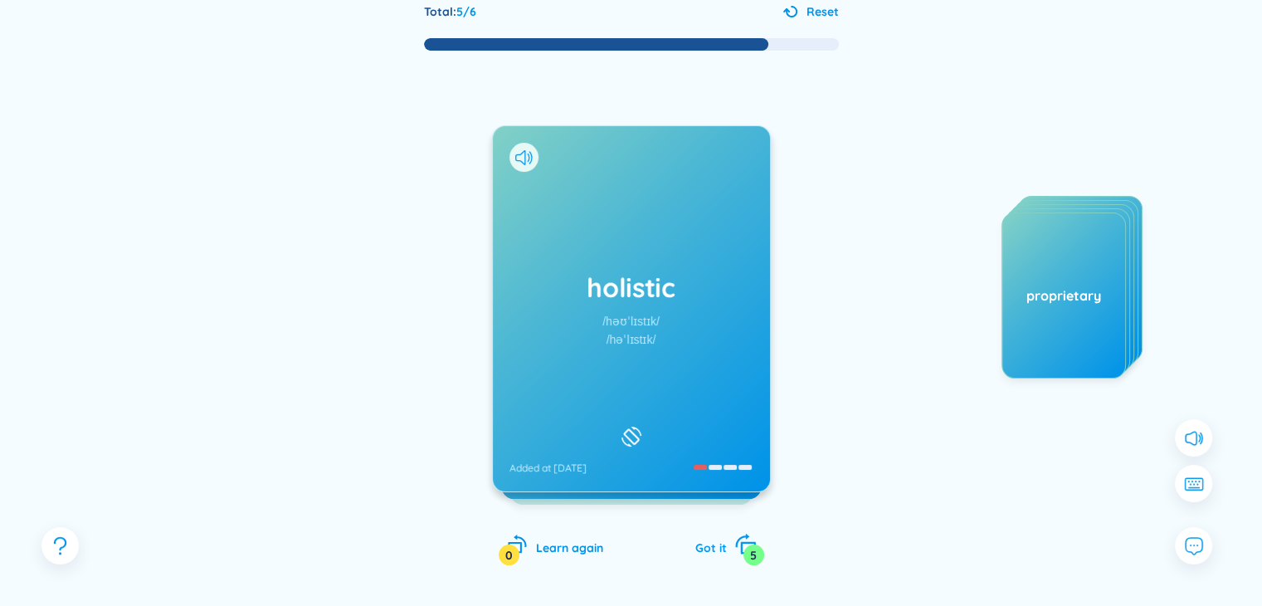
click at [747, 544] on icon "rotate-right" at bounding box center [744, 544] width 23 height 23
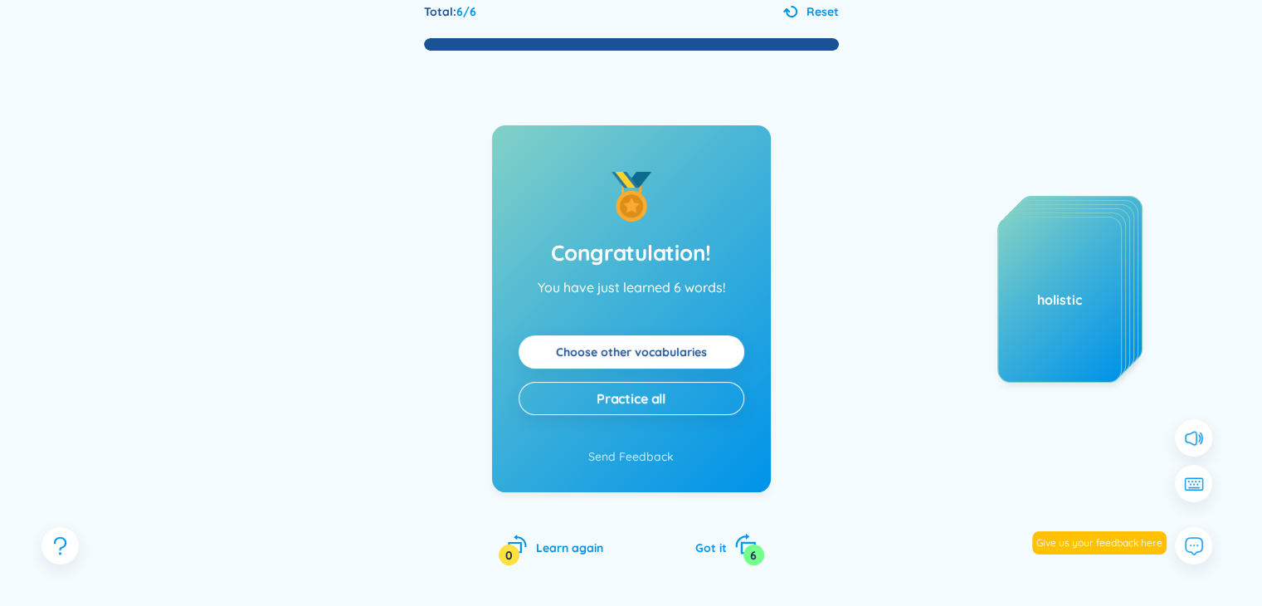
click at [747, 544] on icon "rotate-right" at bounding box center [744, 544] width 23 height 23
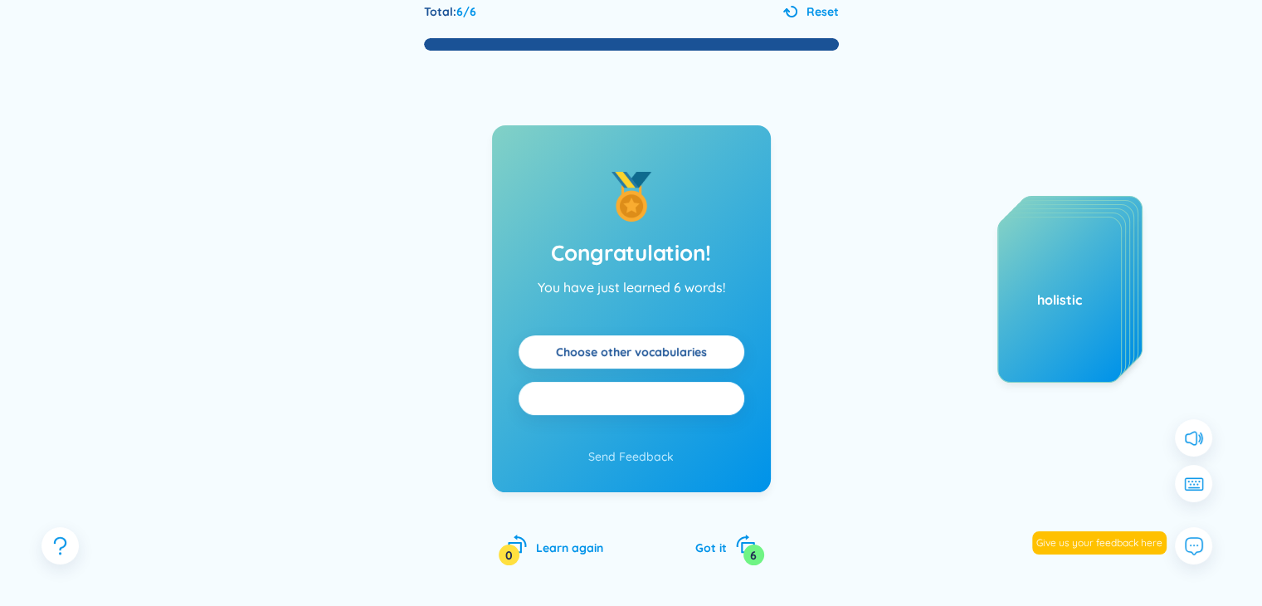
click at [674, 406] on button "Practice all" at bounding box center [631, 398] width 226 height 33
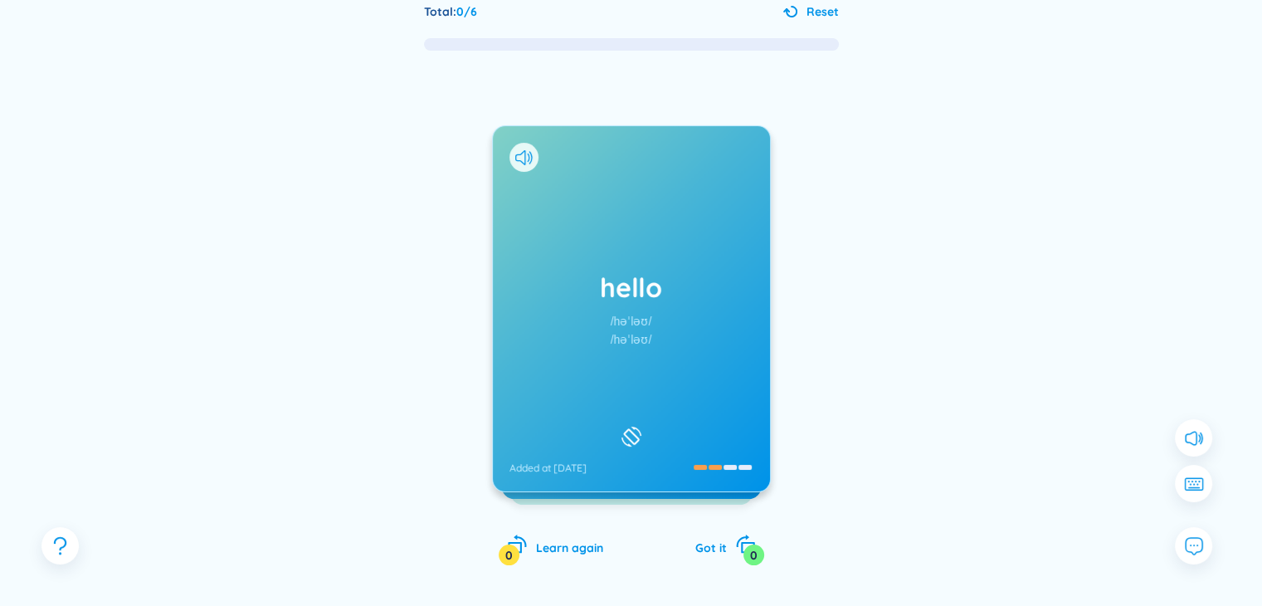
click at [741, 531] on div "hello /həˈləʊ/ /həˈləʊ/ Added at 16/9/2025 Xin chào Eg: Hello how are you? (Xin…" at bounding box center [631, 361] width 279 height 473
click at [749, 545] on div "0" at bounding box center [753, 554] width 21 height 21
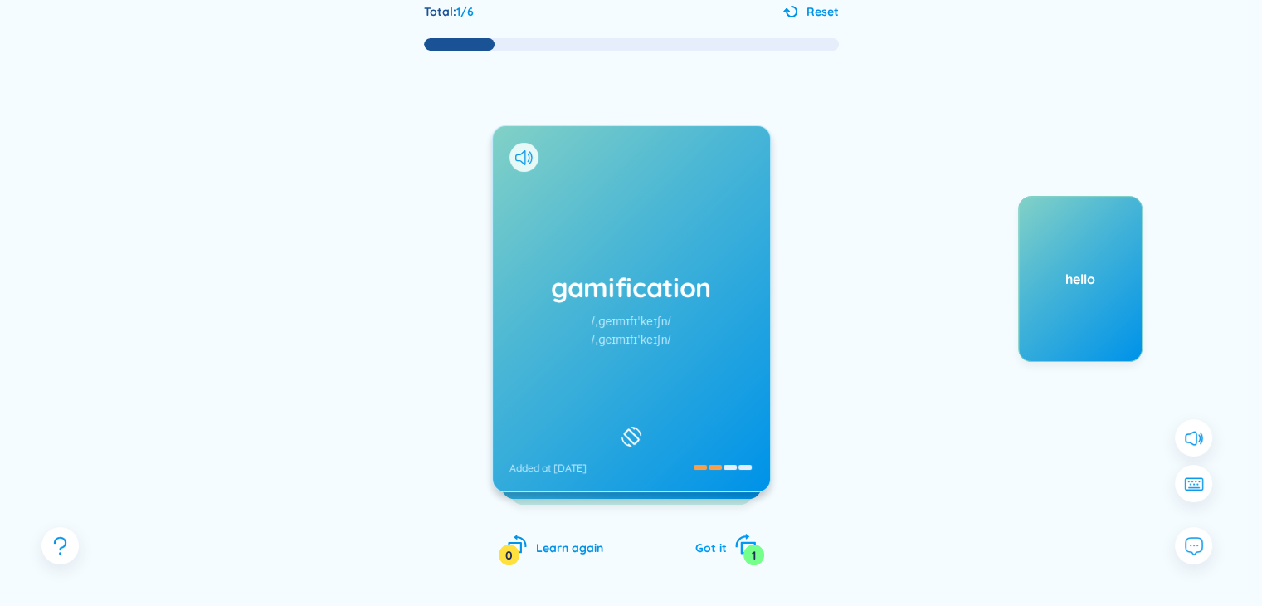
click at [749, 545] on div "1" at bounding box center [753, 554] width 21 height 21
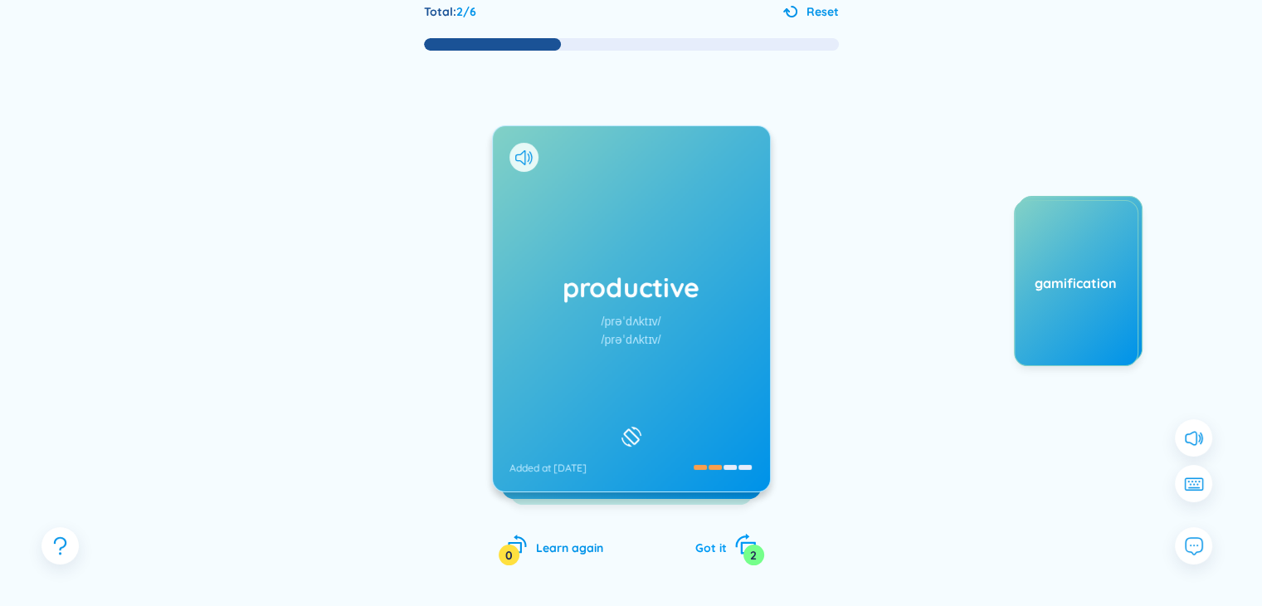
click at [749, 545] on div "2" at bounding box center [753, 554] width 21 height 21
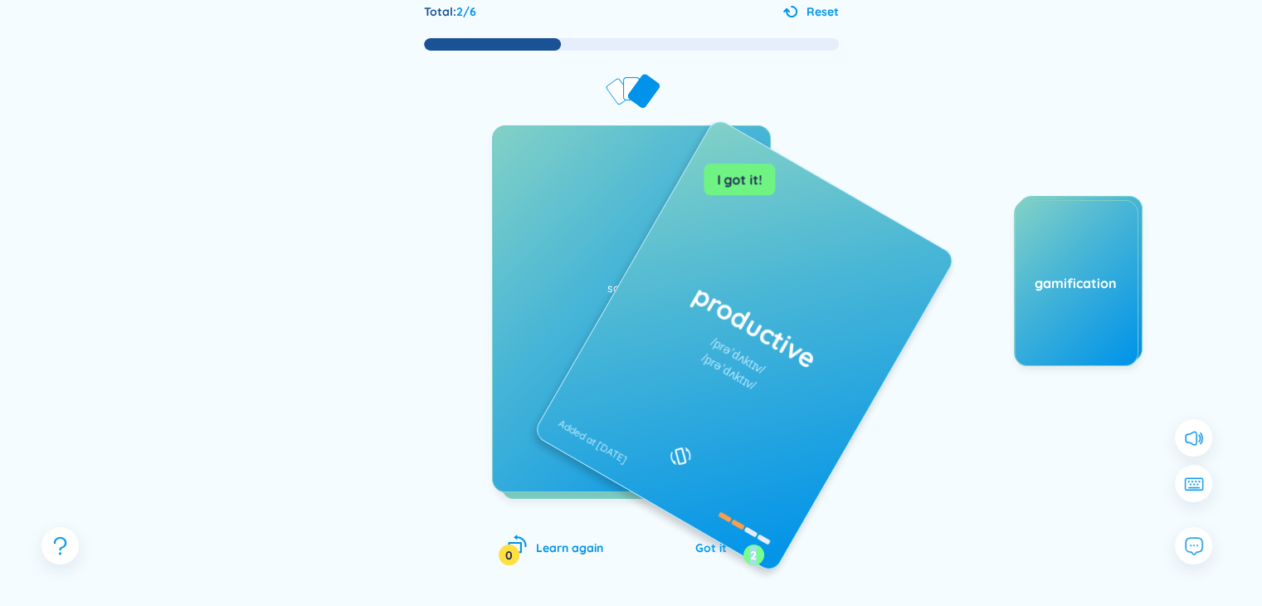
click at [749, 545] on div "2" at bounding box center [753, 554] width 21 height 21
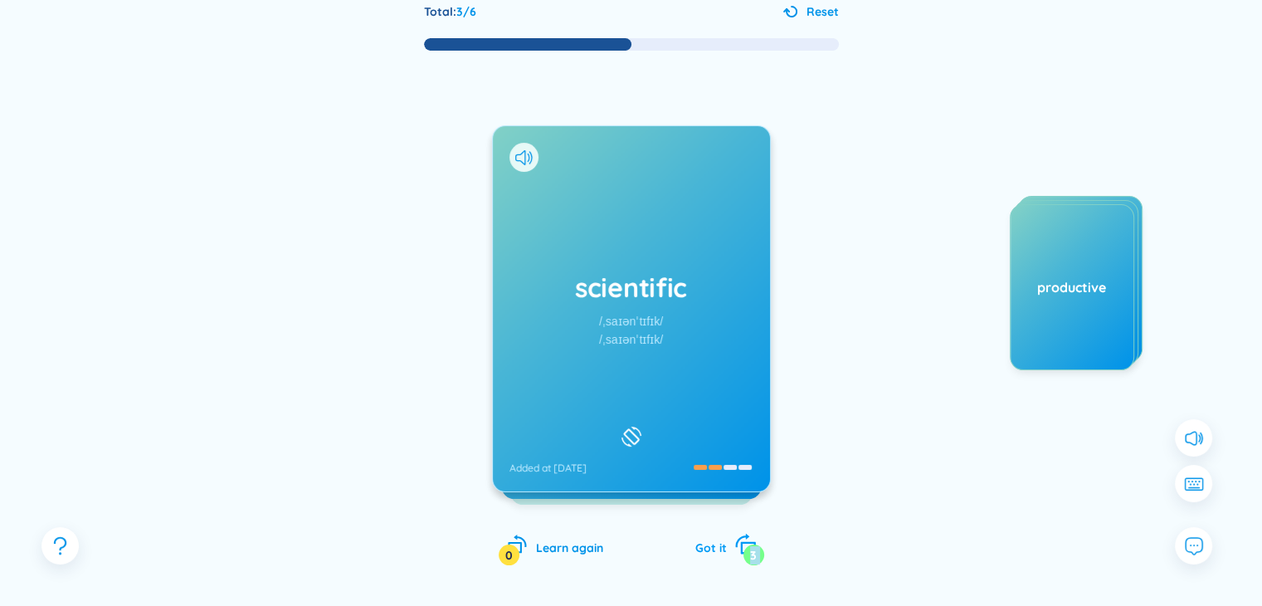
click at [749, 545] on div "3" at bounding box center [753, 554] width 21 height 21
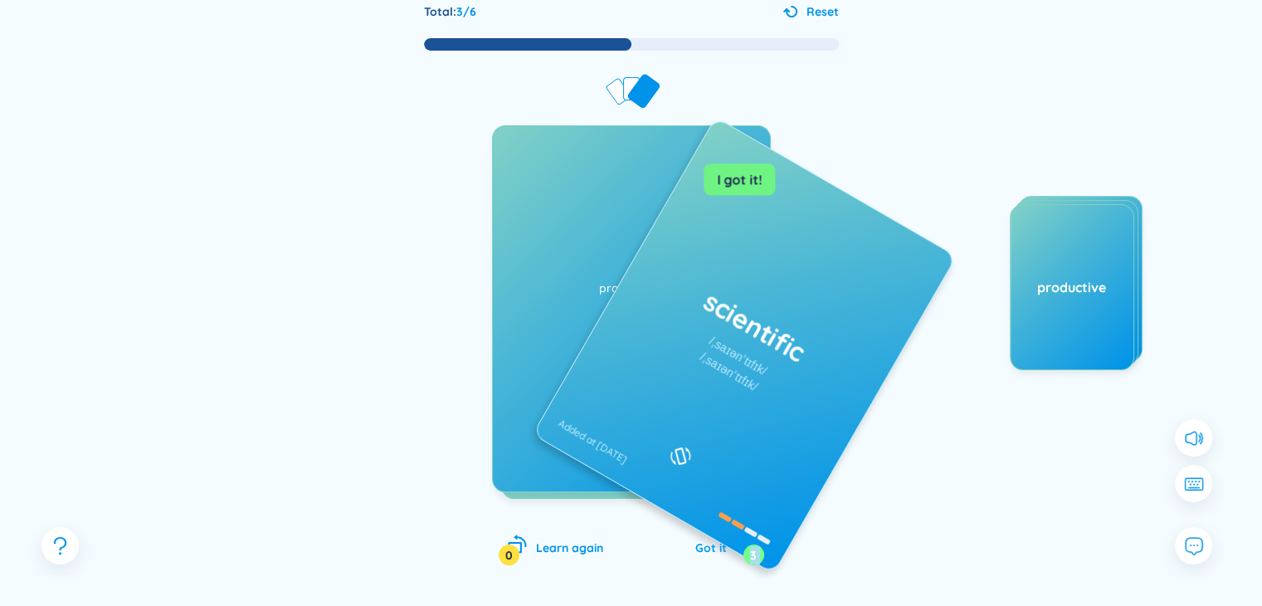
click at [749, 545] on div "3" at bounding box center [753, 554] width 21 height 21
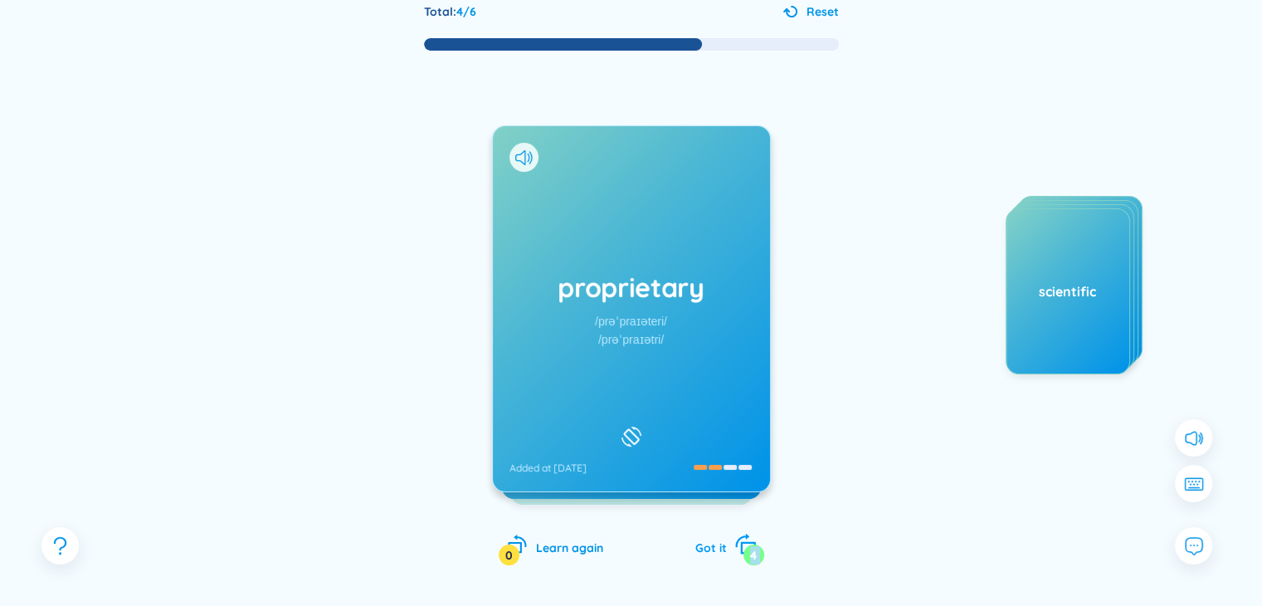
click at [749, 545] on div "4" at bounding box center [753, 554] width 21 height 21
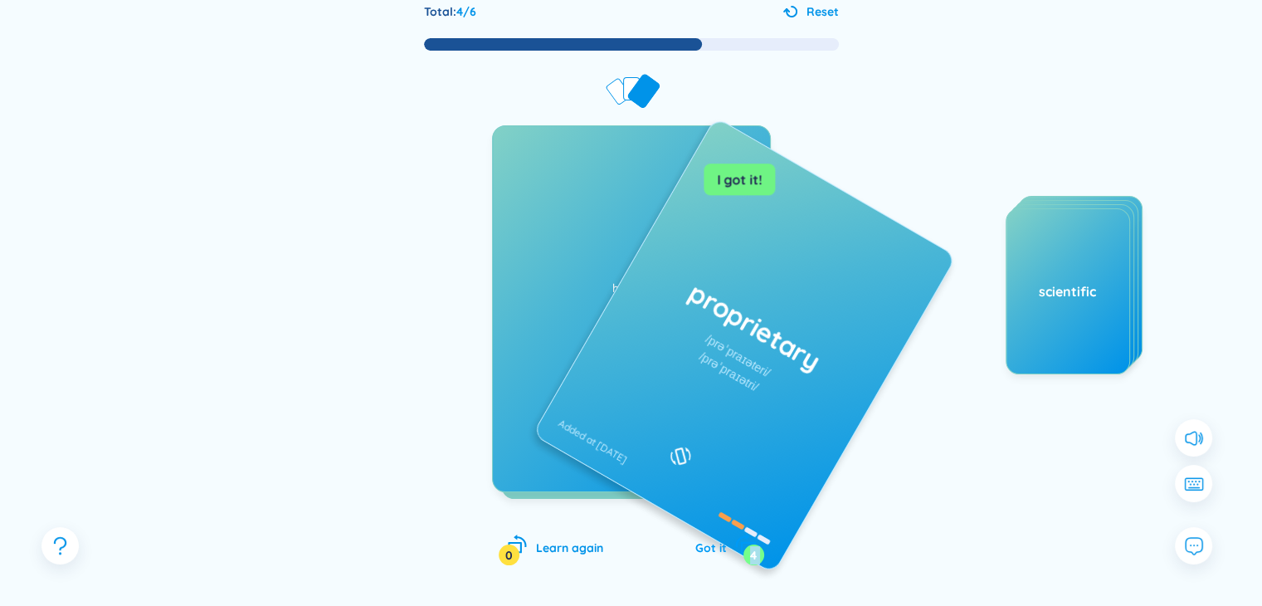
click at [749, 545] on div "4" at bounding box center [753, 554] width 21 height 21
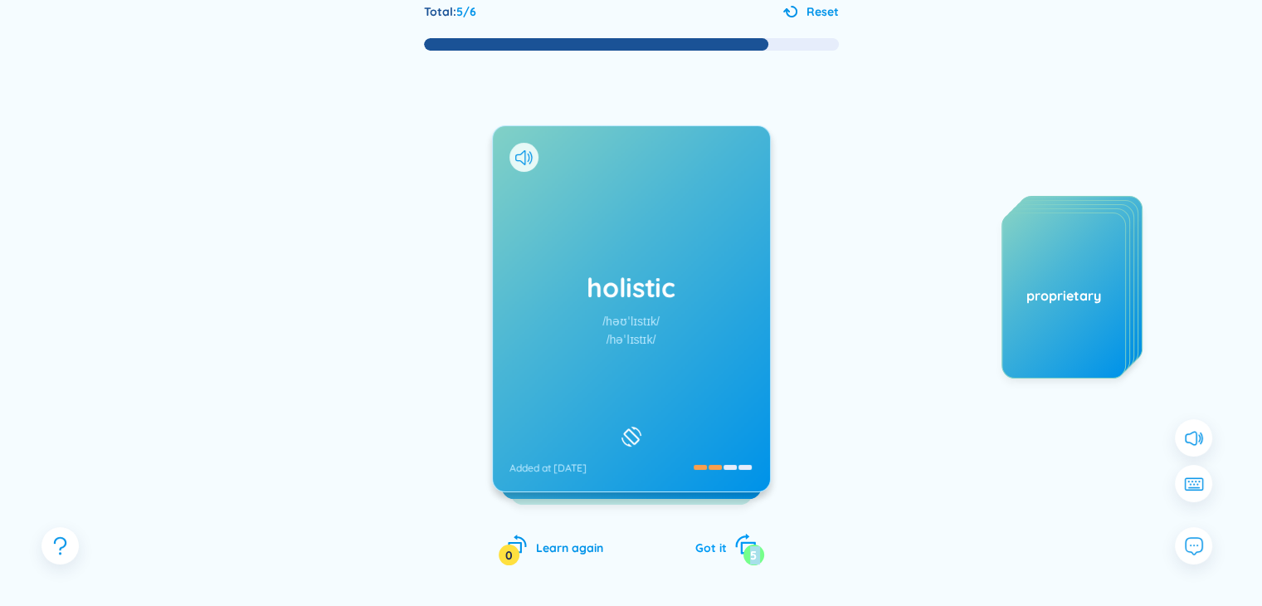
click at [749, 545] on div "5" at bounding box center [753, 554] width 21 height 21
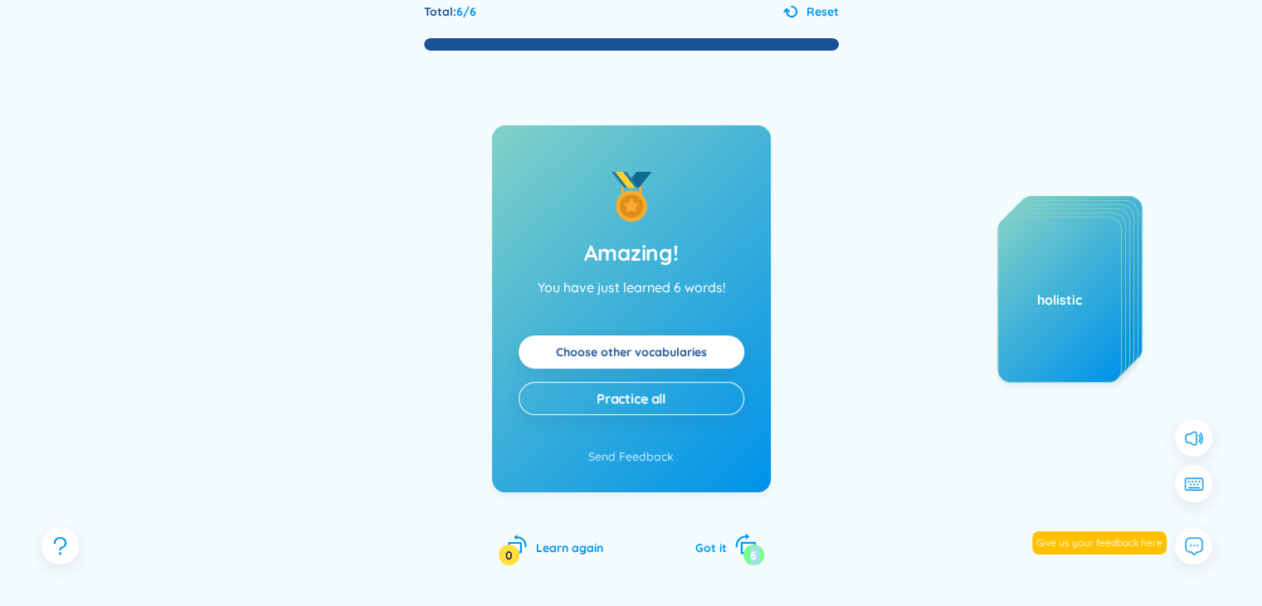
click at [749, 545] on div "6" at bounding box center [753, 554] width 21 height 21
